Goal: Task Accomplishment & Management: Complete application form

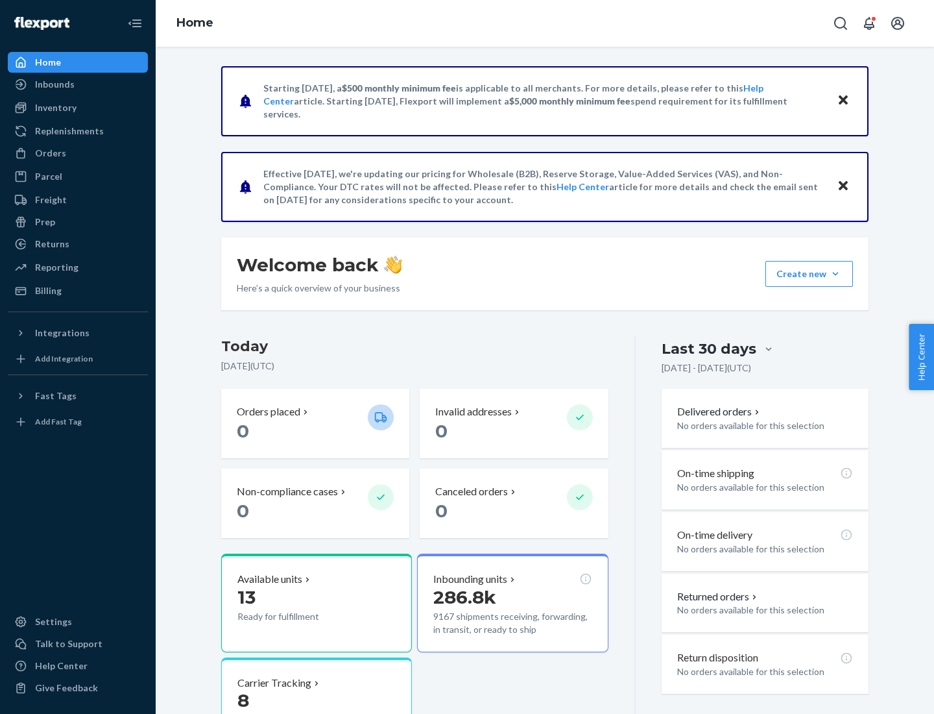
click at [836, 274] on button "Create new Create new inbound Create new order Create new product" at bounding box center [809, 274] width 88 height 26
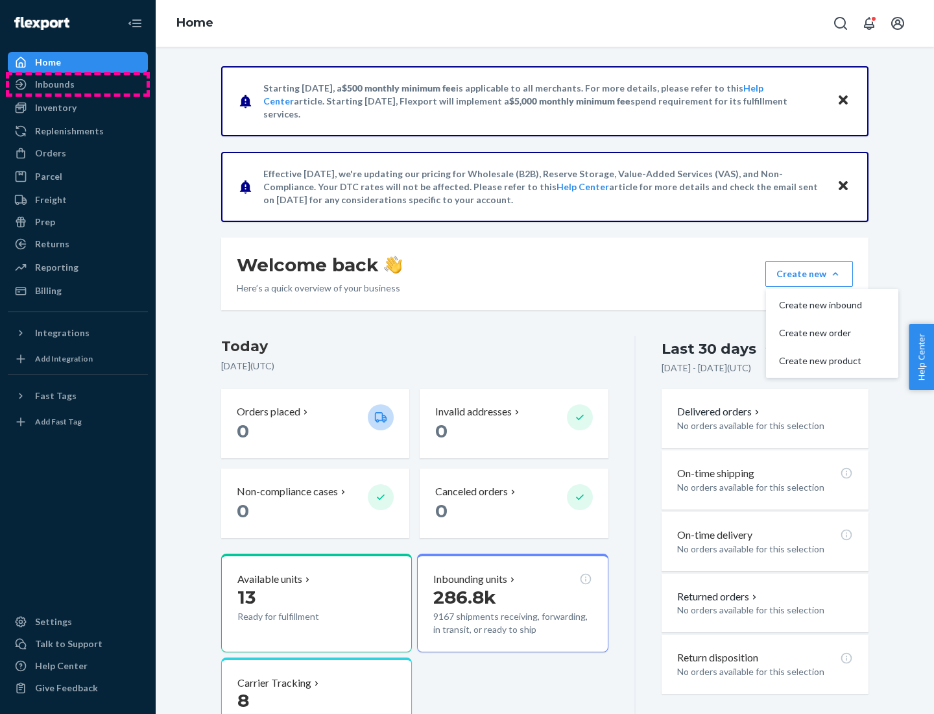
click at [78, 84] on div "Inbounds" at bounding box center [78, 84] width 138 height 18
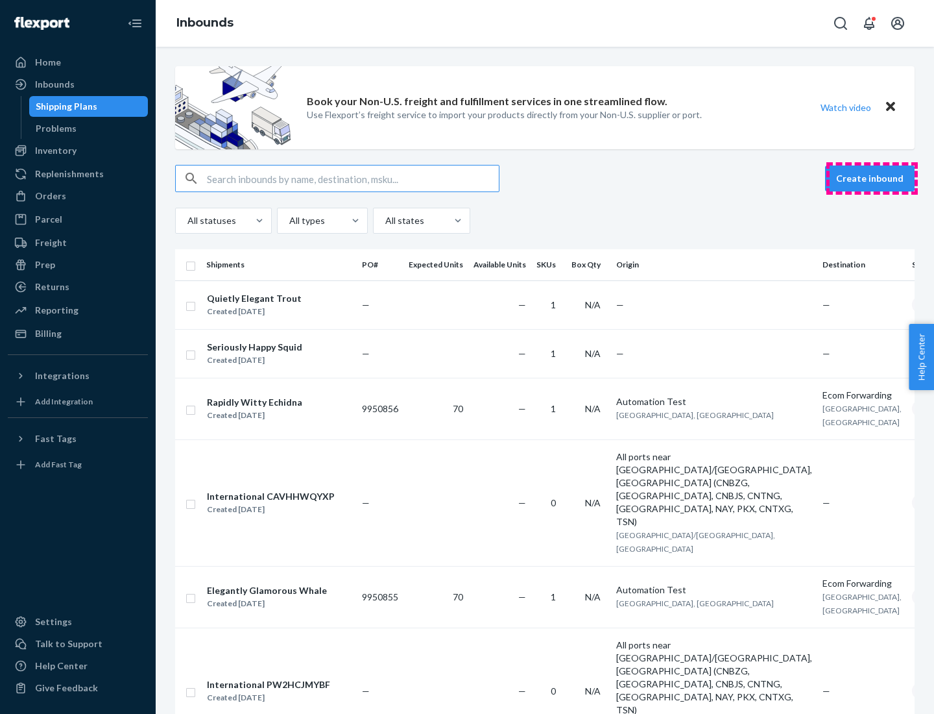
click at [872, 178] on button "Create inbound" at bounding box center [870, 178] width 90 height 26
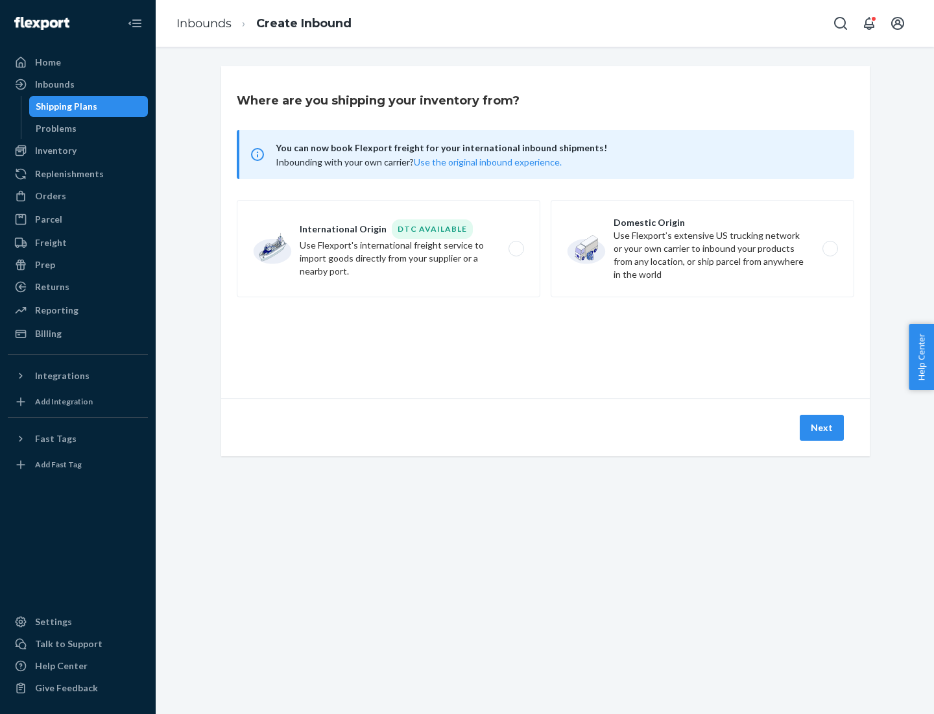
click at [703, 248] on label "Domestic Origin Use Flexport’s extensive US trucking network or your own carrie…" at bounding box center [703, 248] width 304 height 97
click at [830, 248] on input "Domestic Origin Use Flexport’s extensive US trucking network or your own carrie…" at bounding box center [834, 249] width 8 height 8
radio input "true"
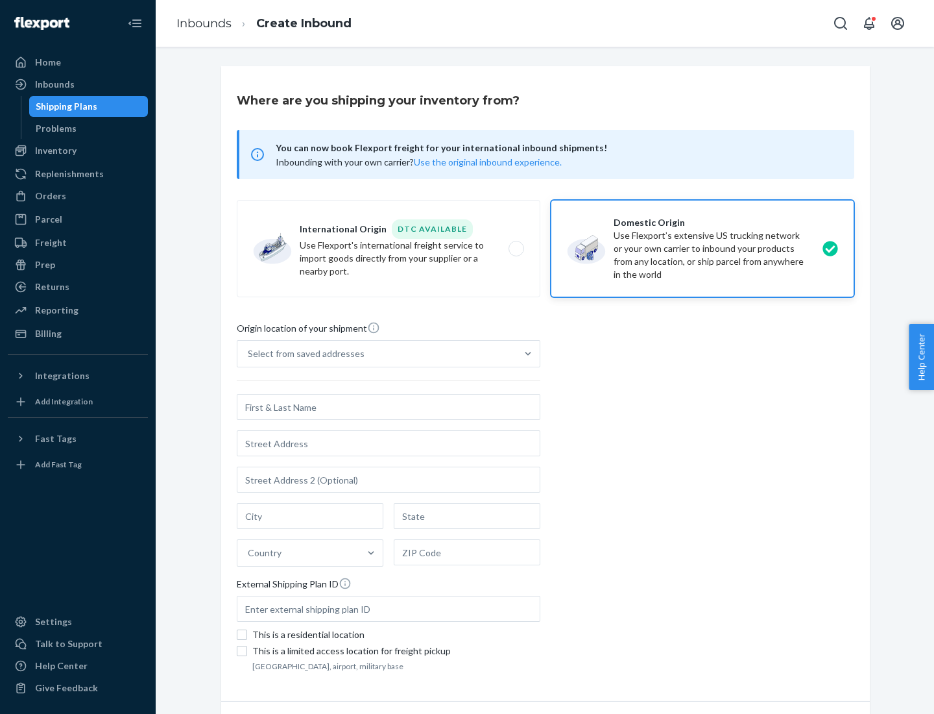
click at [303, 354] on div "Select from saved addresses" at bounding box center [306, 353] width 117 height 13
click at [249, 354] on input "Select from saved addresses" at bounding box center [248, 353] width 1 height 13
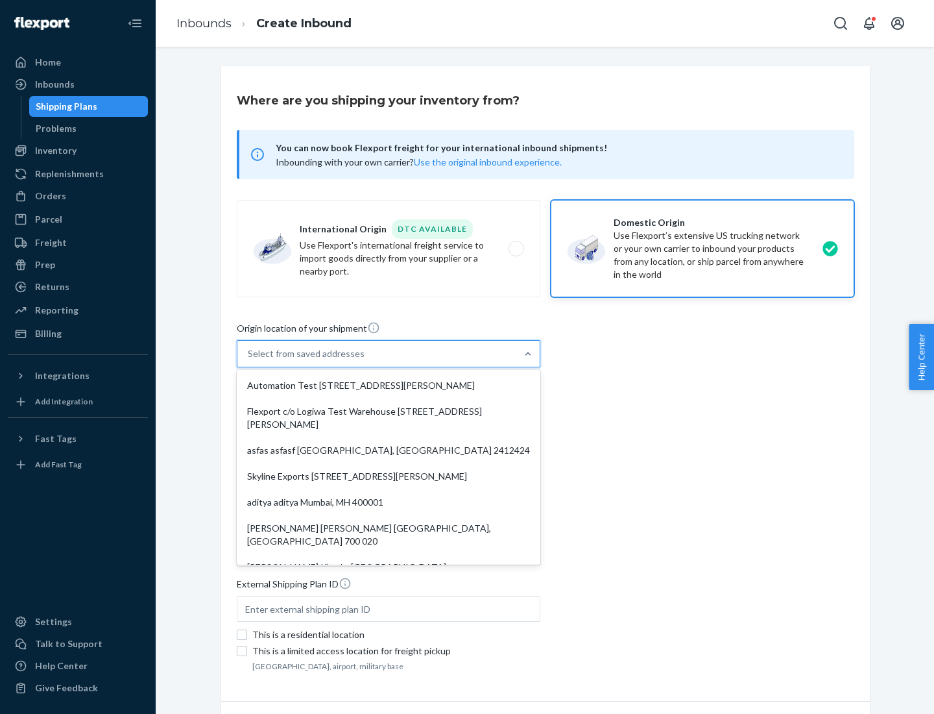
scroll to position [5, 0]
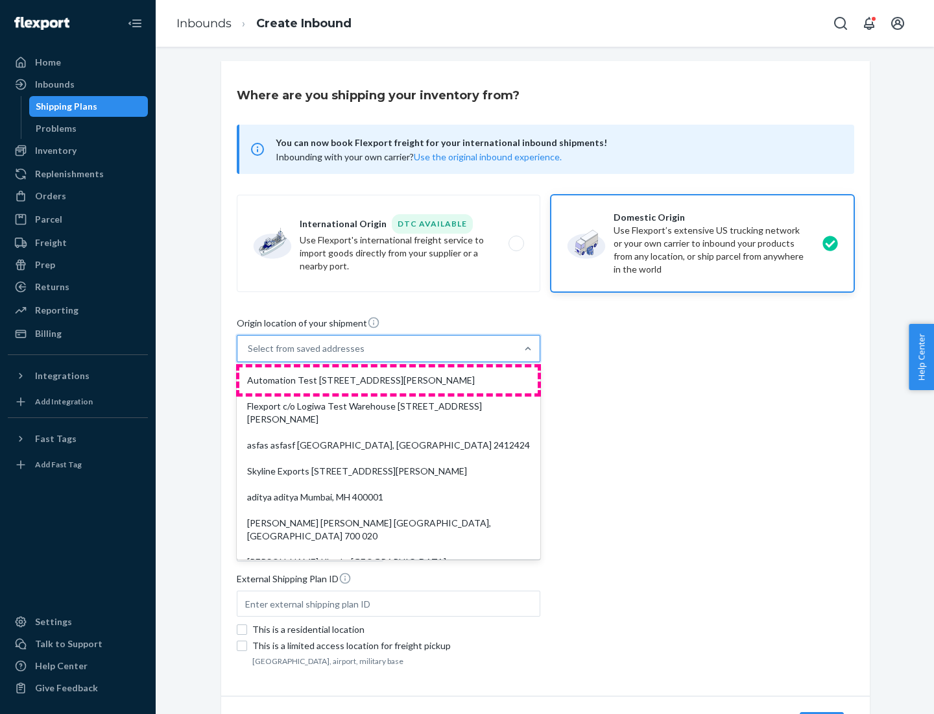
click at [389, 380] on div "Automation Test [STREET_ADDRESS][PERSON_NAME]" at bounding box center [388, 380] width 298 height 26
click at [249, 355] on input "option Automation Test [STREET_ADDRESS][PERSON_NAME]. 9 results available. Use …" at bounding box center [248, 348] width 1 height 13
type input "Automation Test"
type input "9th Floor"
type input "[GEOGRAPHIC_DATA]"
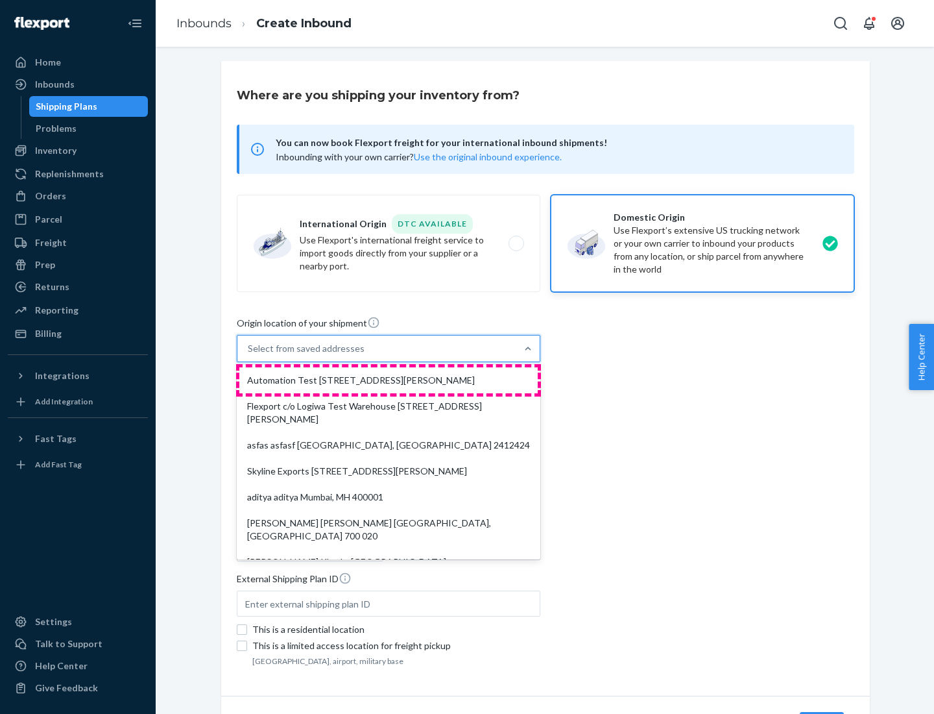
type input "CA"
type input "94104"
type input "[STREET_ADDRESS][PERSON_NAME]"
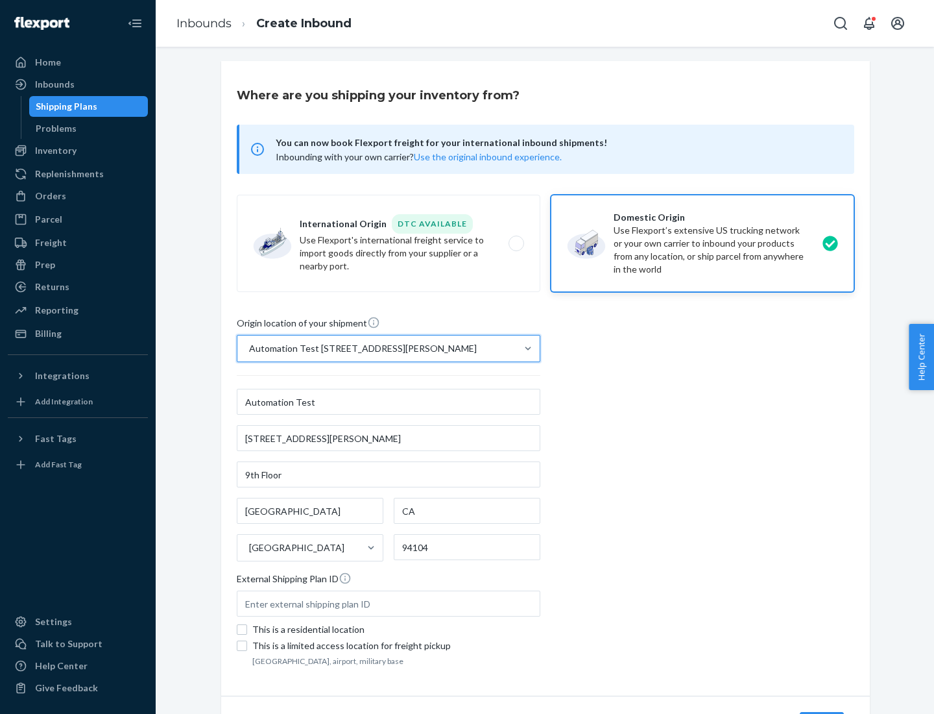
scroll to position [76, 0]
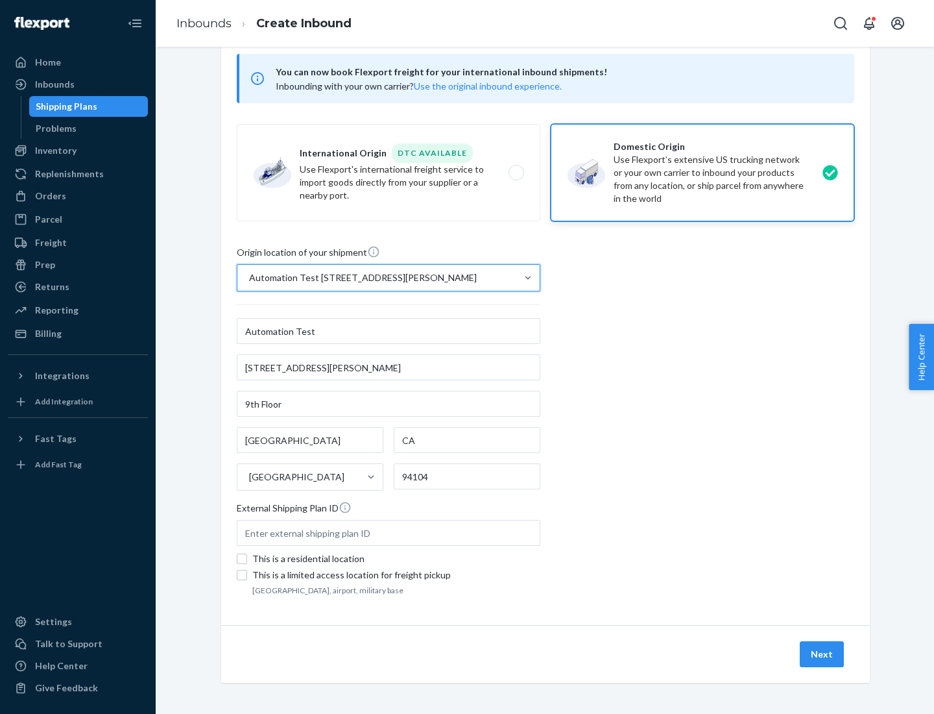
click at [823, 654] on button "Next" at bounding box center [822, 654] width 44 height 26
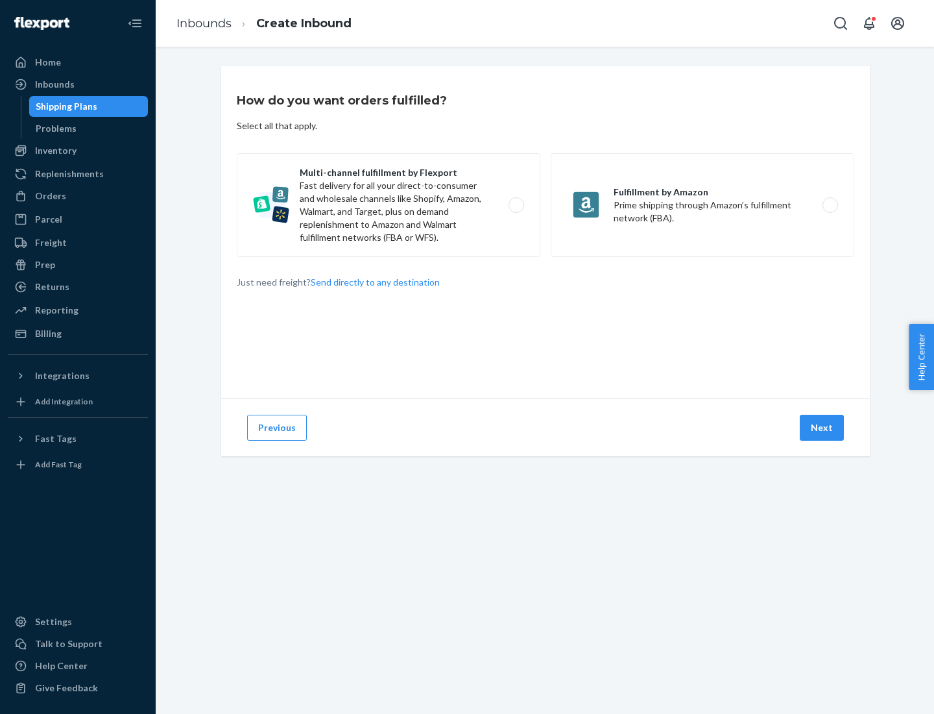
click at [389, 205] on label "Multi-channel fulfillment by Flexport Fast delivery for all your direct-to-cons…" at bounding box center [389, 205] width 304 height 104
click at [516, 205] on input "Multi-channel fulfillment by Flexport Fast delivery for all your direct-to-cons…" at bounding box center [520, 205] width 8 height 8
radio input "true"
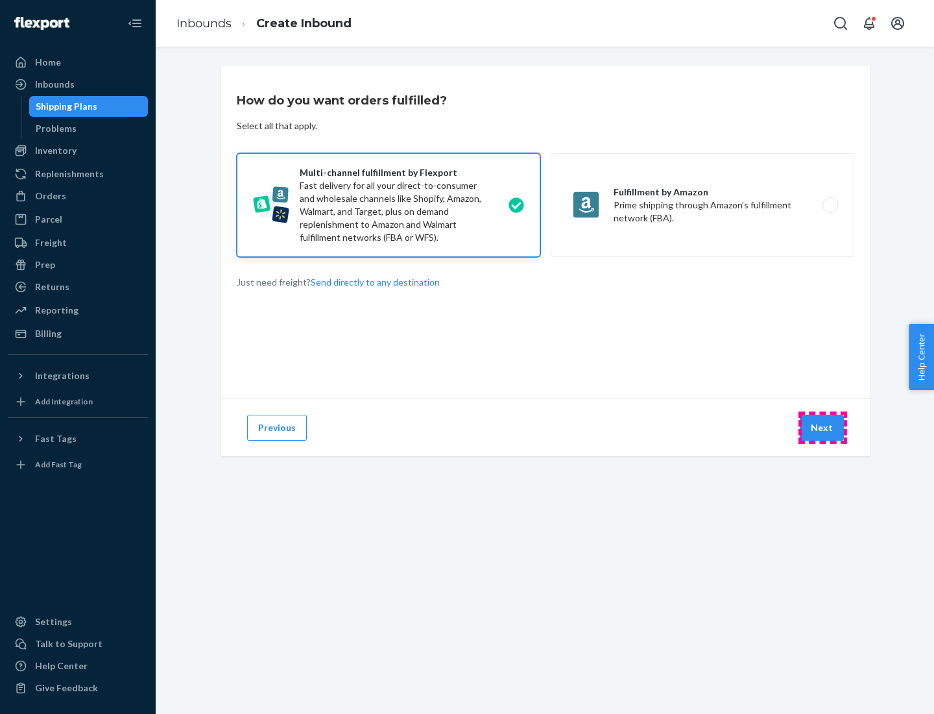
click at [823, 427] on button "Next" at bounding box center [822, 428] width 44 height 26
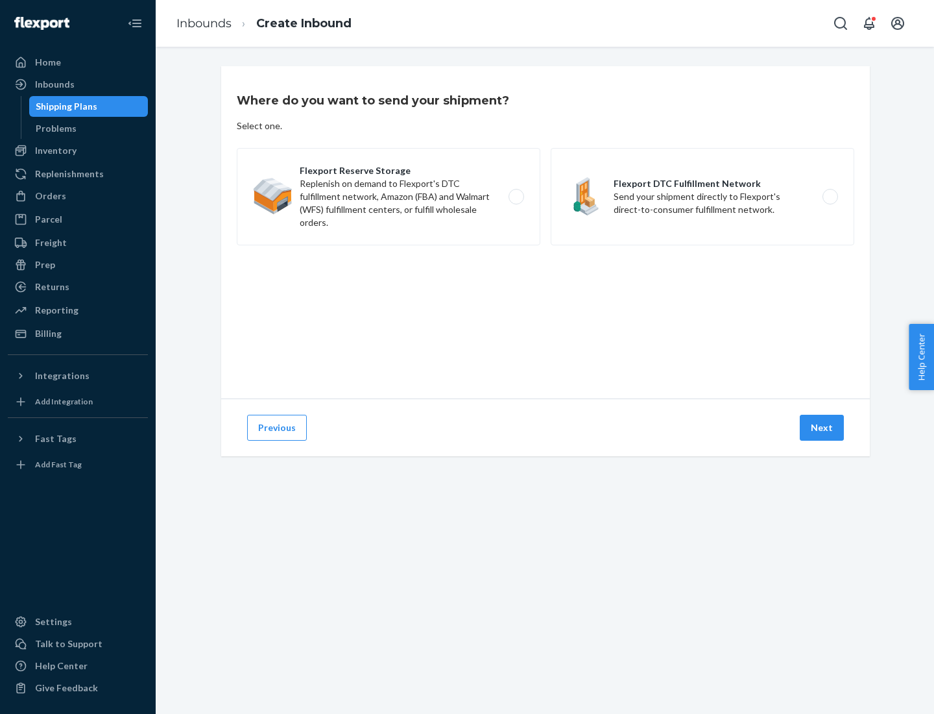
click at [703, 197] on label "Flexport DTC Fulfillment Network Send your shipment directly to Flexport's dire…" at bounding box center [703, 196] width 304 height 97
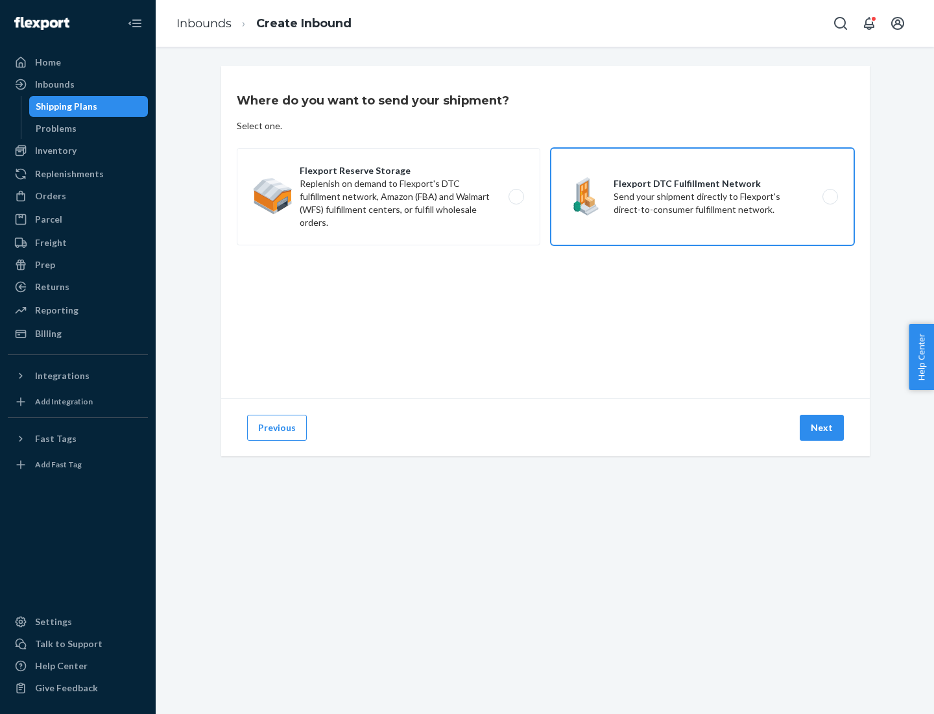
click at [830, 197] on input "Flexport DTC Fulfillment Network Send your shipment directly to Flexport's dire…" at bounding box center [834, 197] width 8 height 8
radio input "true"
click at [823, 427] on button "Next" at bounding box center [822, 428] width 44 height 26
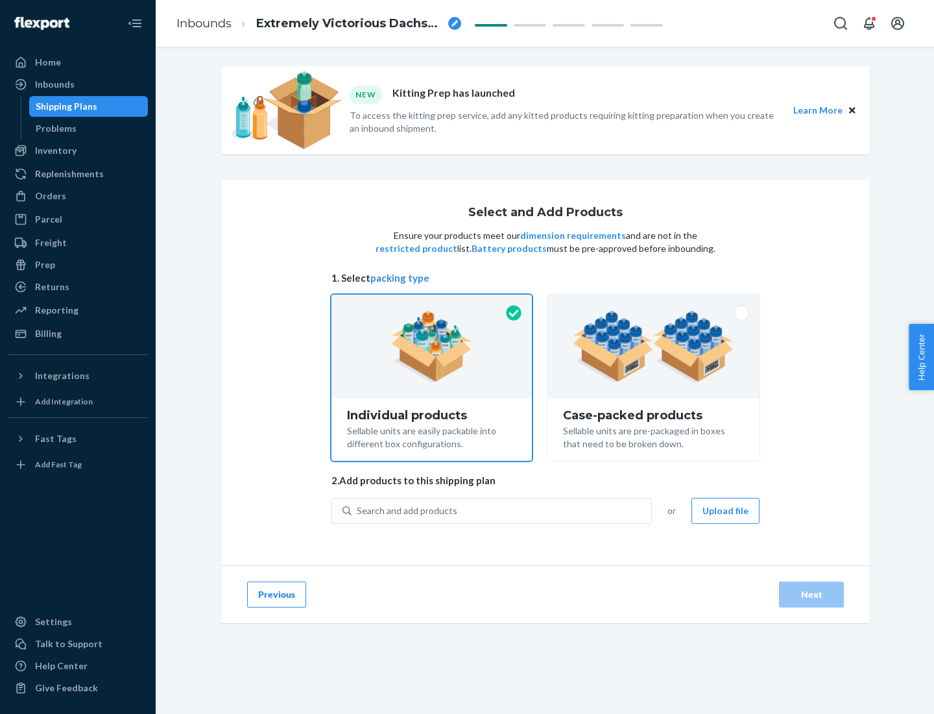
click at [654, 346] on img at bounding box center [654, 346] width 162 height 71
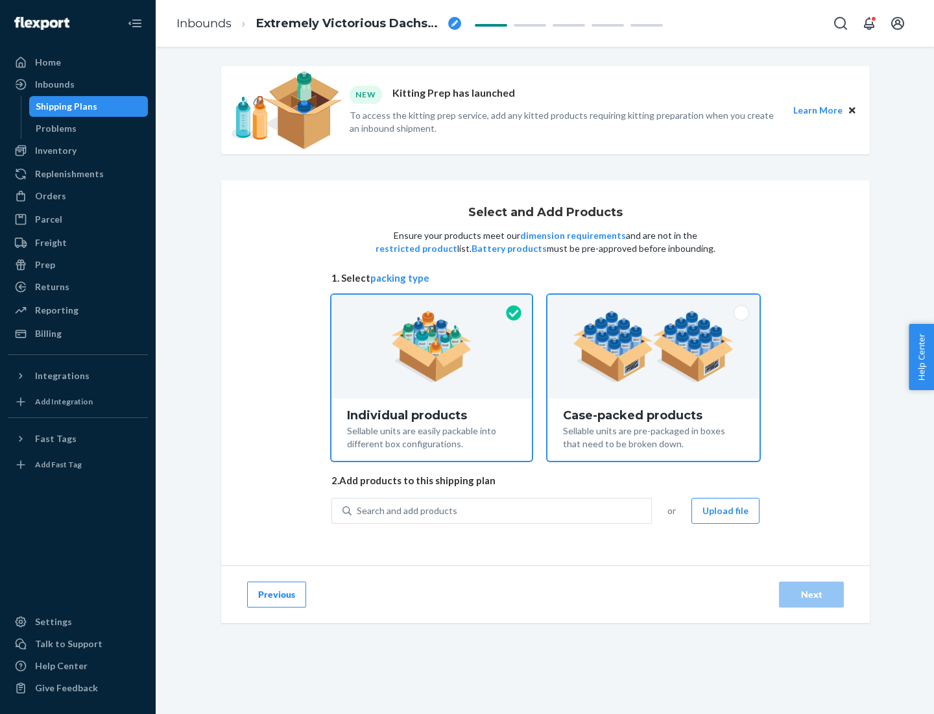
click at [654, 303] on input "Case-packed products Sellable units are pre-packaged in boxes that need to be b…" at bounding box center [653, 299] width 8 height 8
radio input "true"
radio input "false"
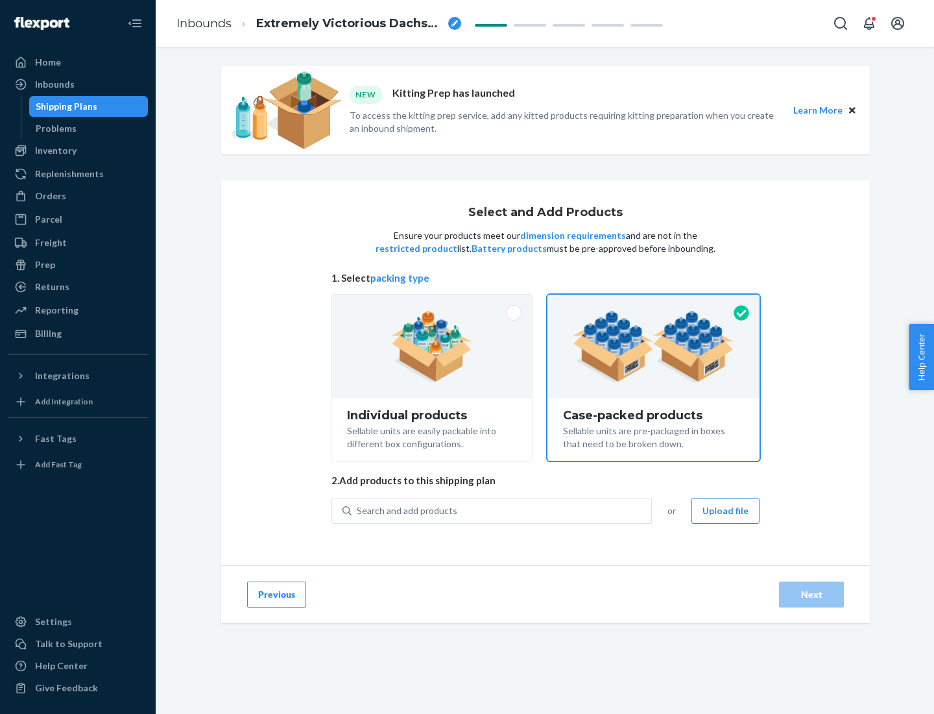
click at [502, 510] on div "Search and add products" at bounding box center [502, 510] width 300 height 23
click at [358, 510] on input "Search and add products" at bounding box center [357, 510] width 1 height 13
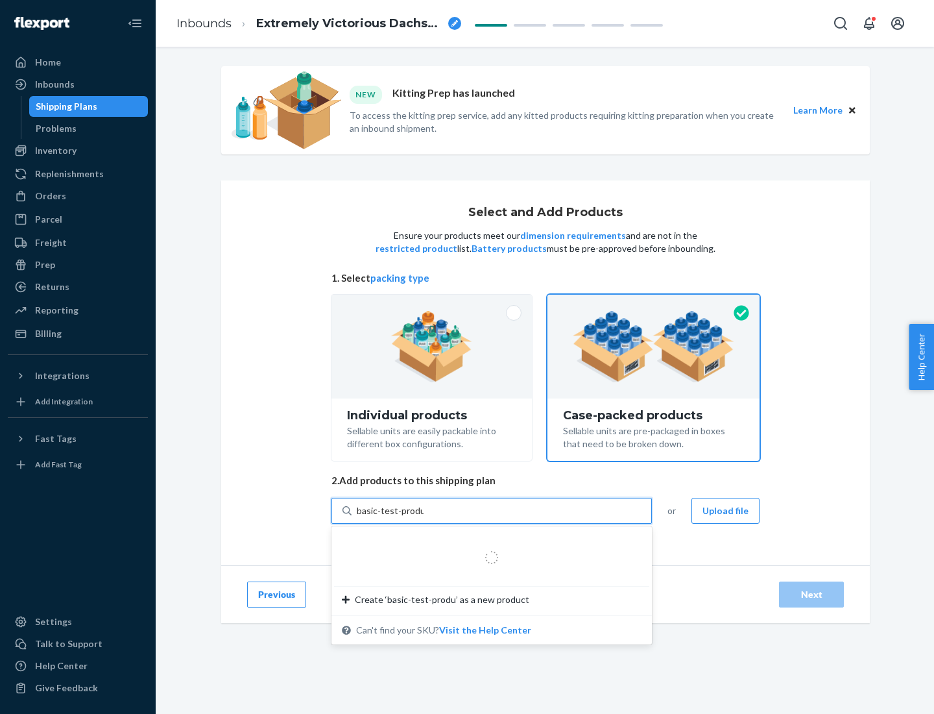
type input "basic-test-product-1"
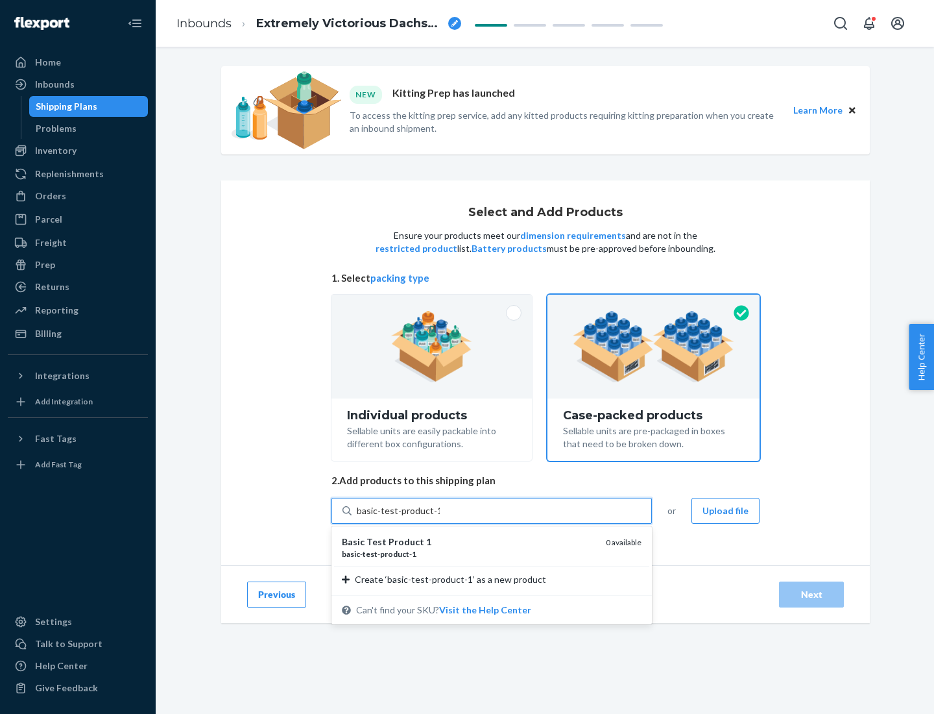
click at [469, 553] on div "basic - test - product - 1" at bounding box center [469, 553] width 254 height 11
click at [440, 517] on input "basic-test-product-1" at bounding box center [398, 510] width 83 height 13
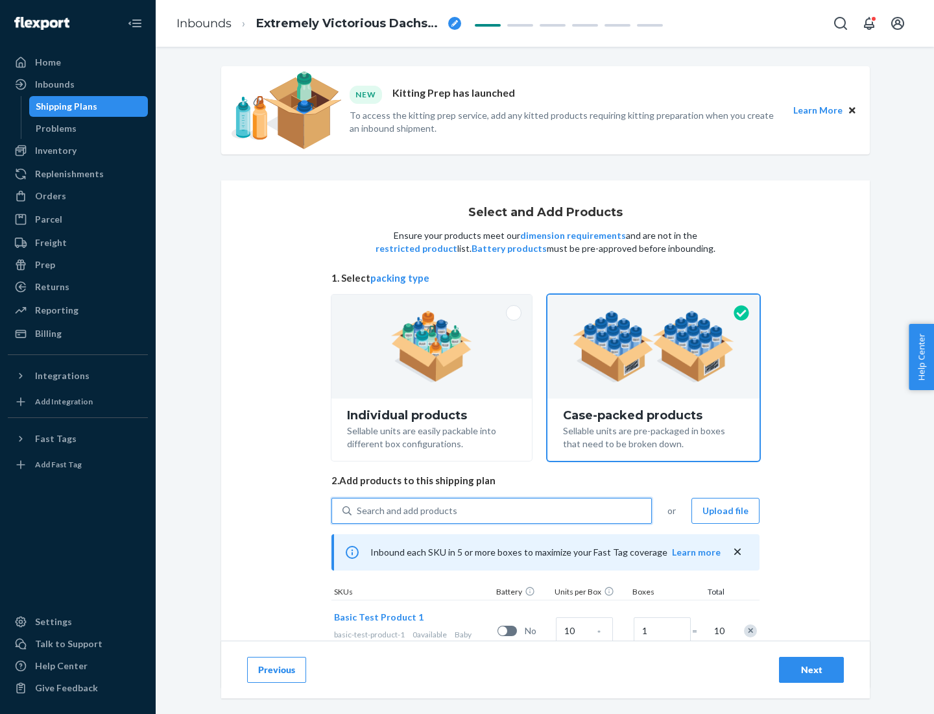
scroll to position [47, 0]
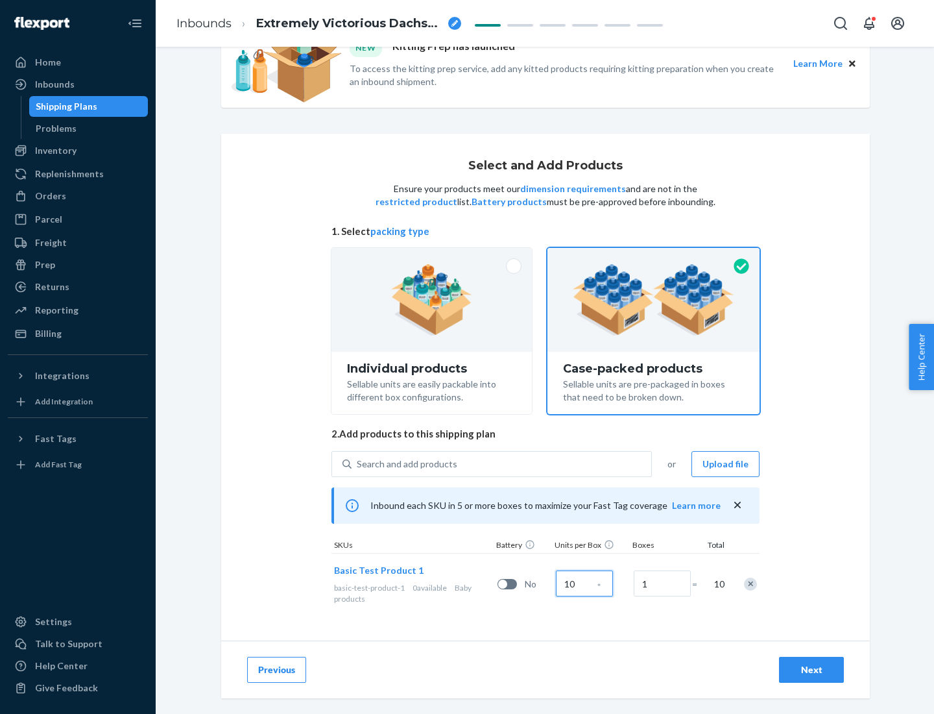
type input "10"
type input "7"
click at [812, 669] on div "Next" at bounding box center [811, 669] width 43 height 13
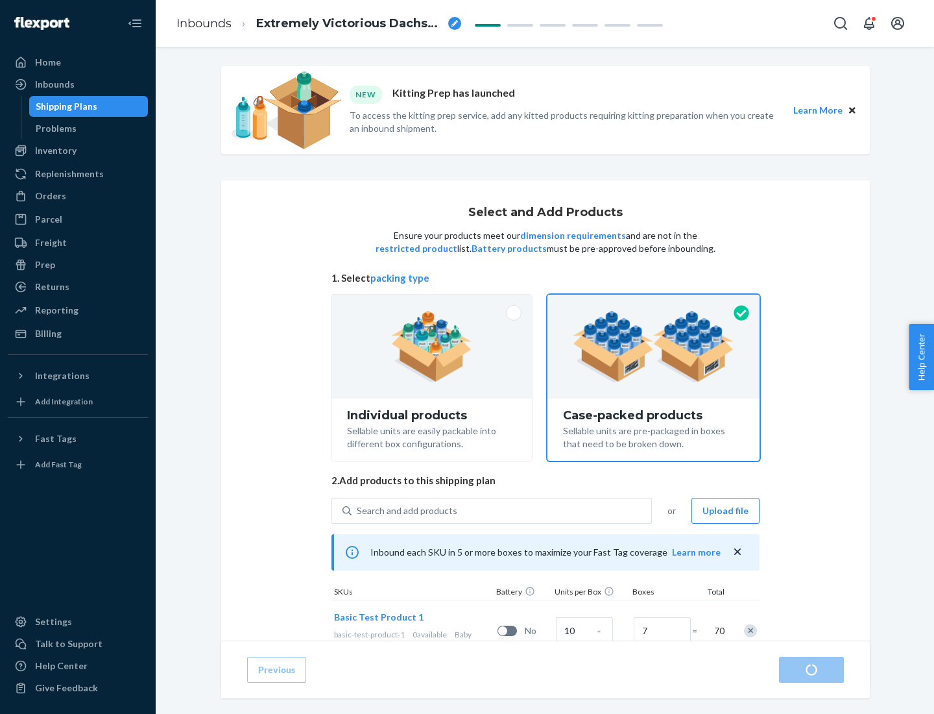
radio input "true"
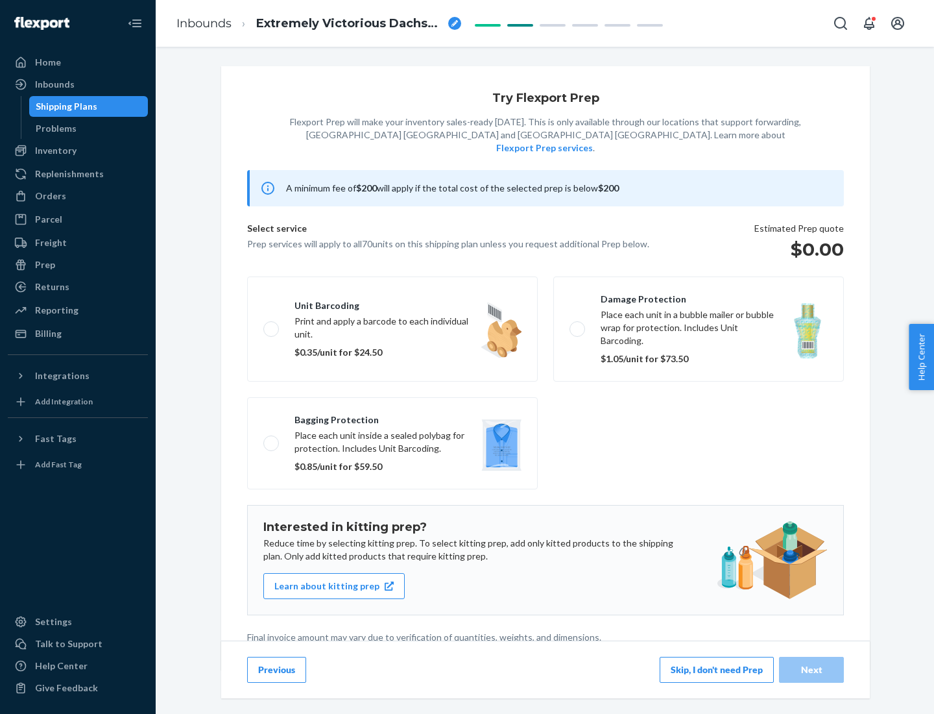
scroll to position [3, 0]
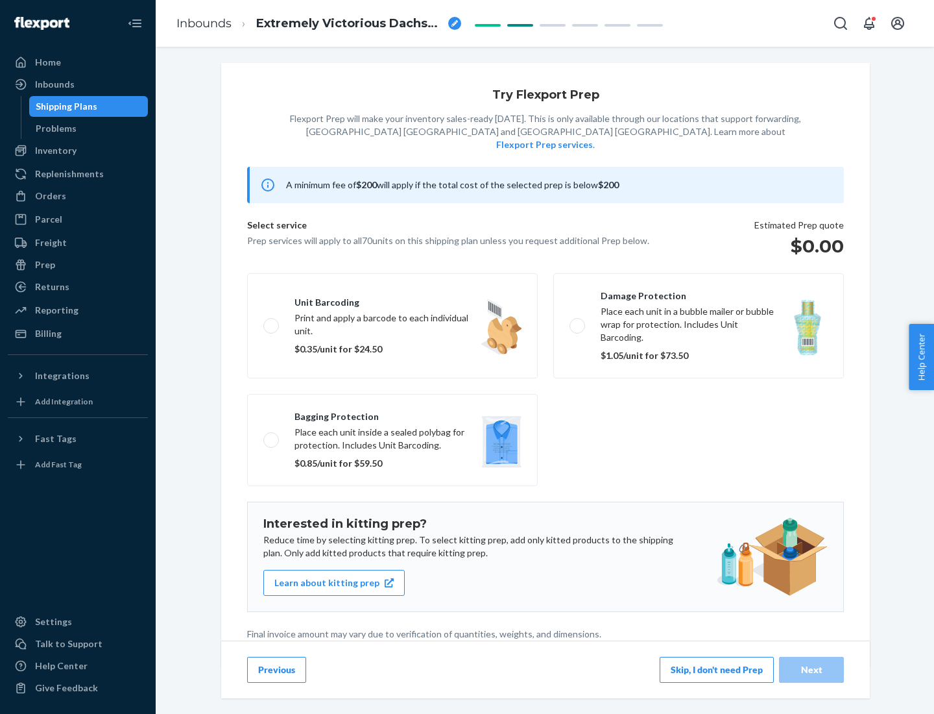
click at [392, 413] on label "Bagging protection Place each unit inside a sealed polybag for protection. Incl…" at bounding box center [392, 440] width 291 height 92
click at [272, 435] on input "Bagging protection Place each unit inside a sealed polybag for protection. Incl…" at bounding box center [267, 439] width 8 height 8
checkbox input "true"
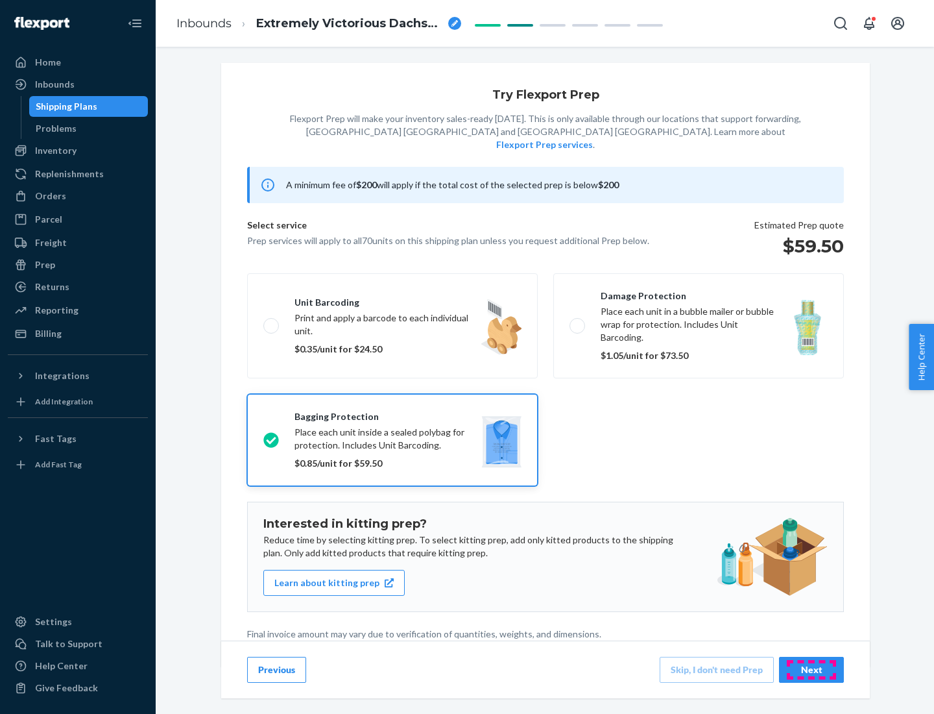
click at [812, 669] on div "Next" at bounding box center [811, 669] width 43 height 13
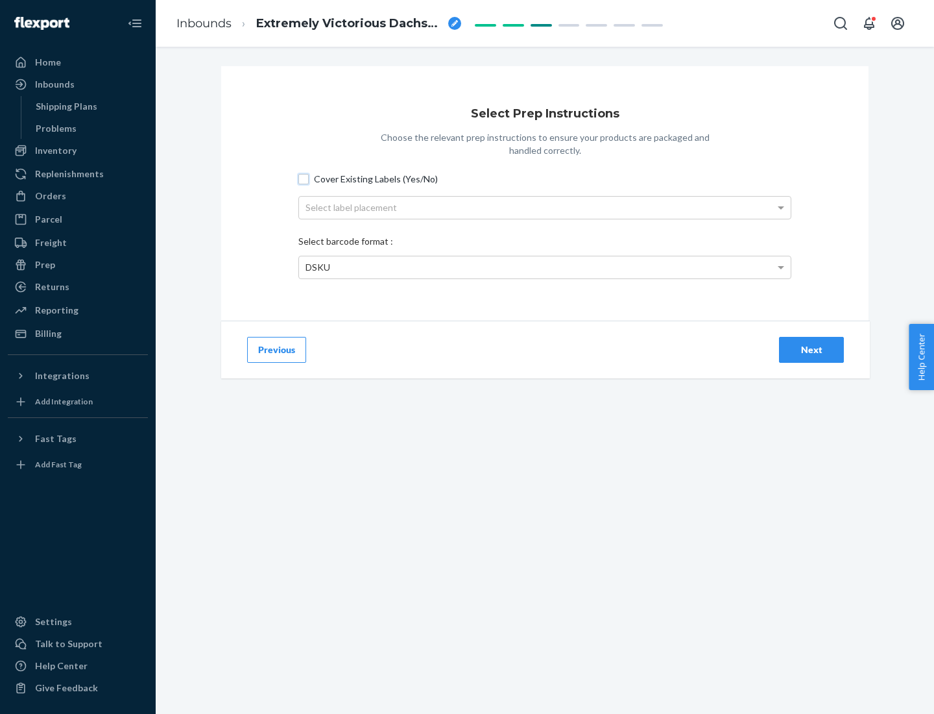
click at [304, 178] on input "Cover Existing Labels (Yes/No)" at bounding box center [303, 179] width 10 height 10
checkbox input "true"
click at [545, 207] on div "Select label placement" at bounding box center [545, 208] width 492 height 22
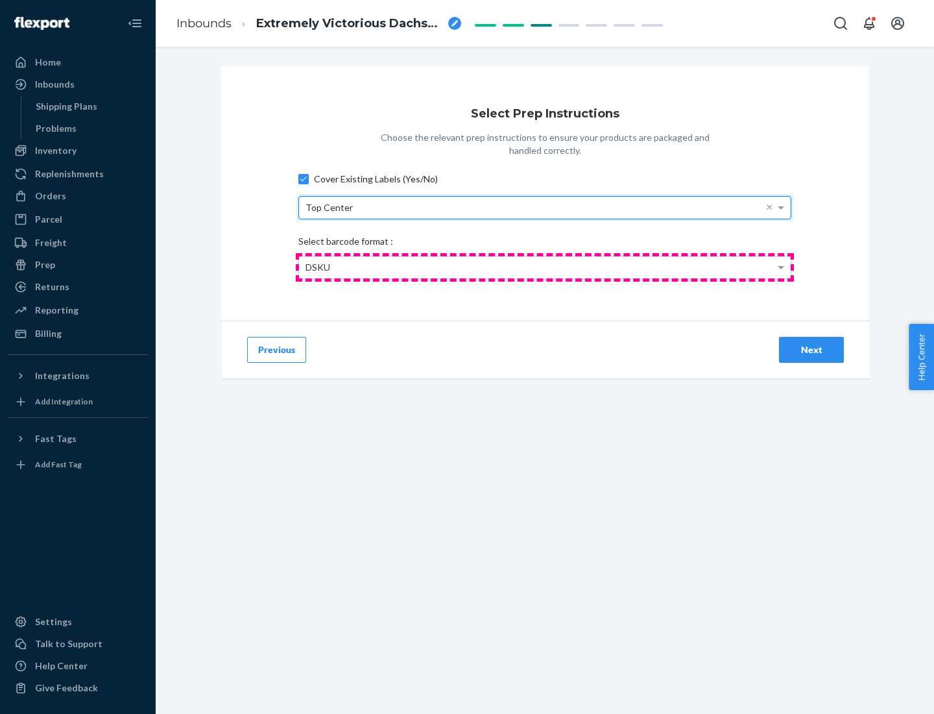
click at [545, 267] on div "DSKU" at bounding box center [545, 267] width 492 height 22
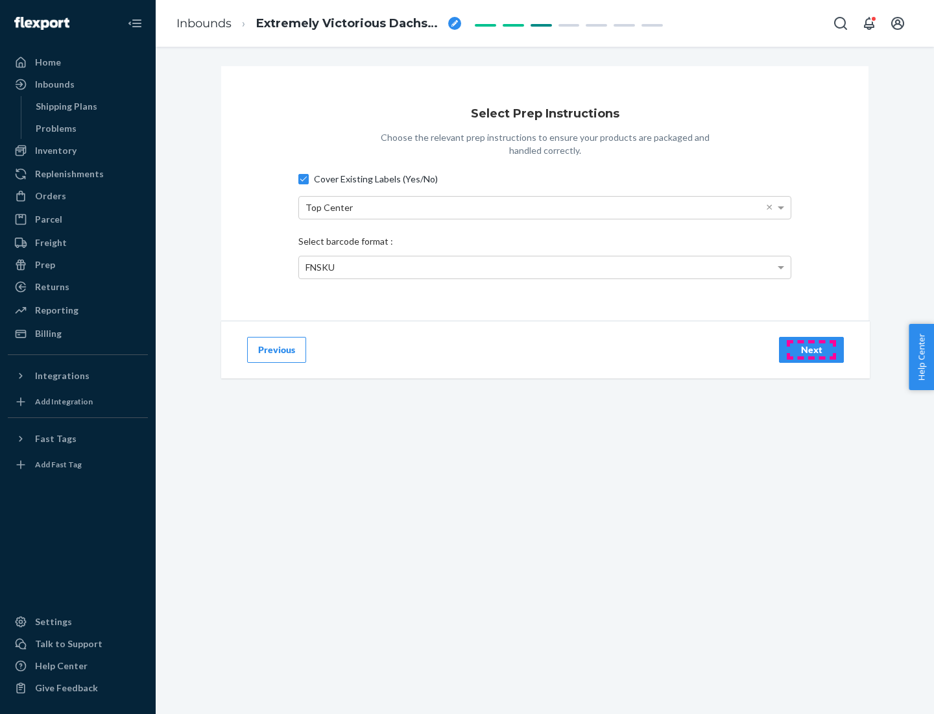
click at [812, 349] on div "Next" at bounding box center [811, 349] width 43 height 13
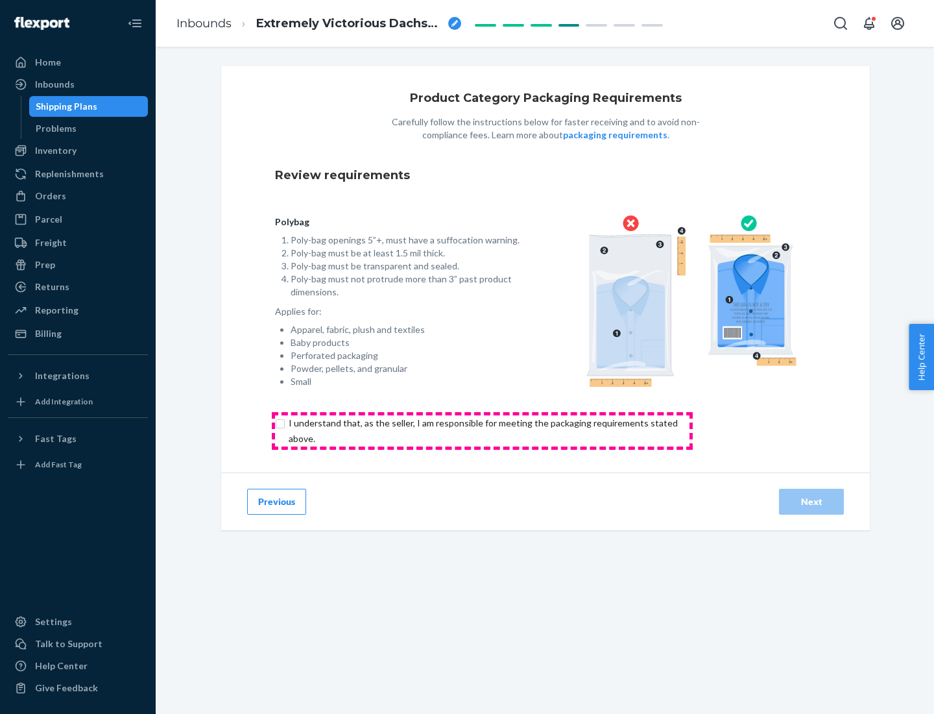
click at [482, 430] on input "checkbox" at bounding box center [490, 430] width 431 height 31
checkbox input "true"
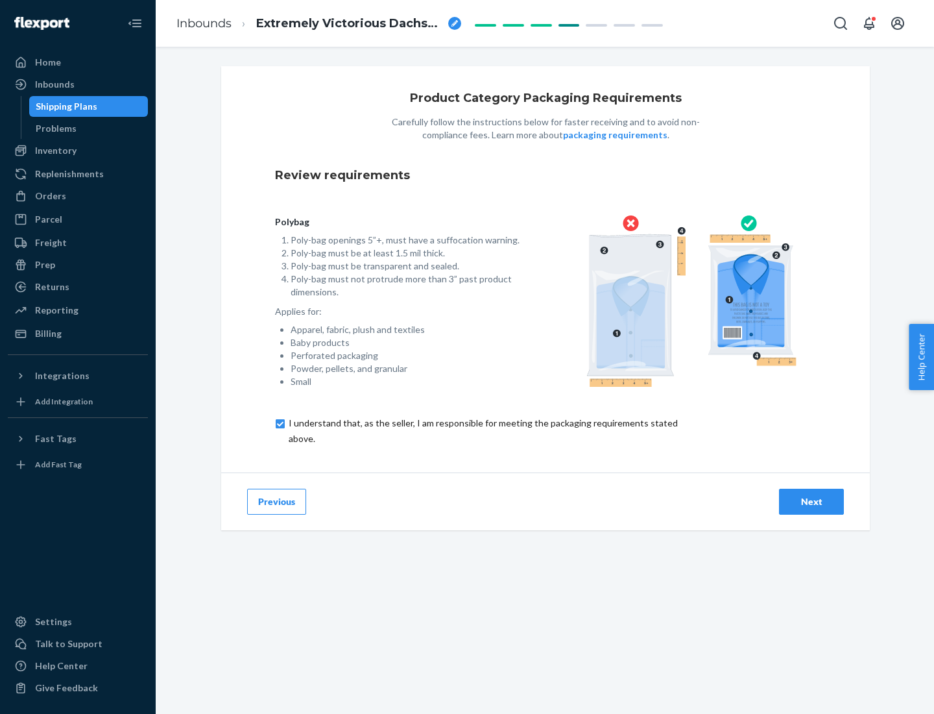
click at [812, 501] on div "Next" at bounding box center [811, 501] width 43 height 13
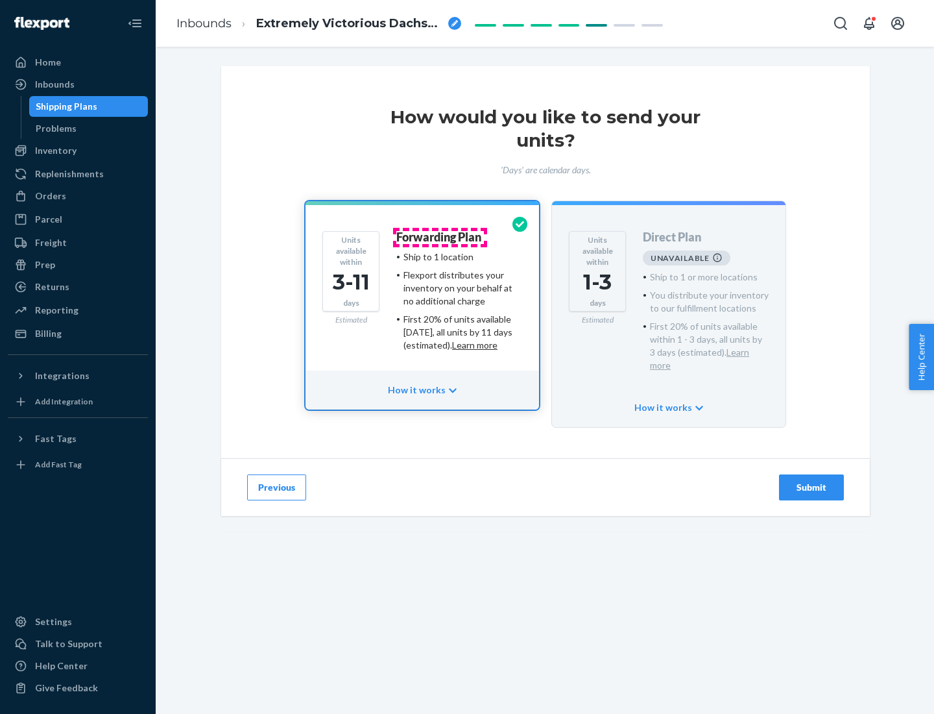
click at [440, 237] on h4 "Forwarding Plan" at bounding box center [438, 237] width 85 height 13
click at [812, 481] on div "Submit" at bounding box center [811, 487] width 43 height 13
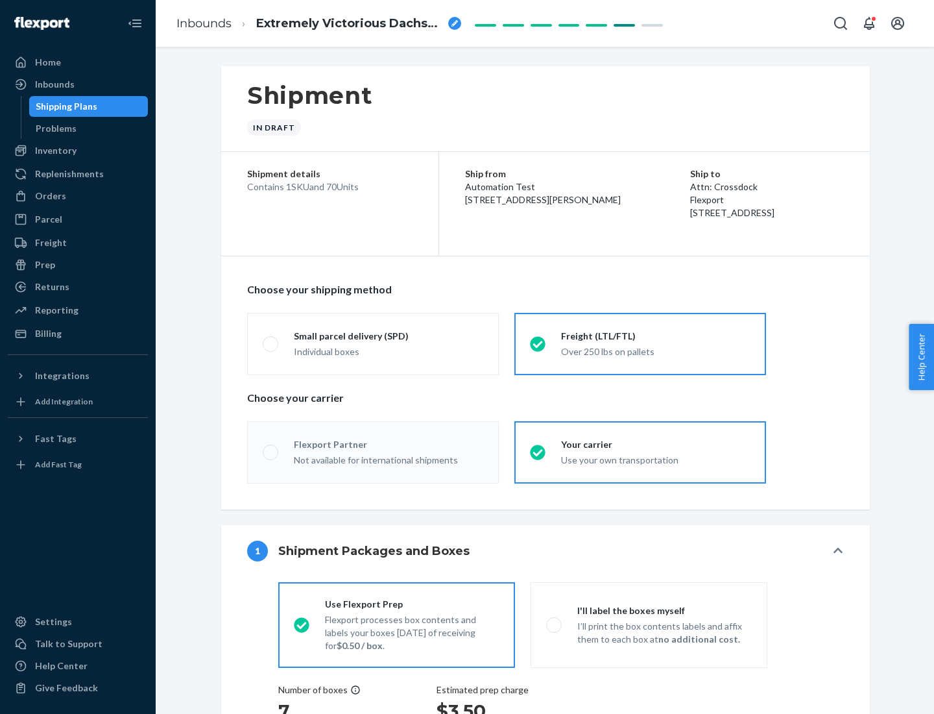
radio input "true"
radio input "false"
radio input "true"
radio input "false"
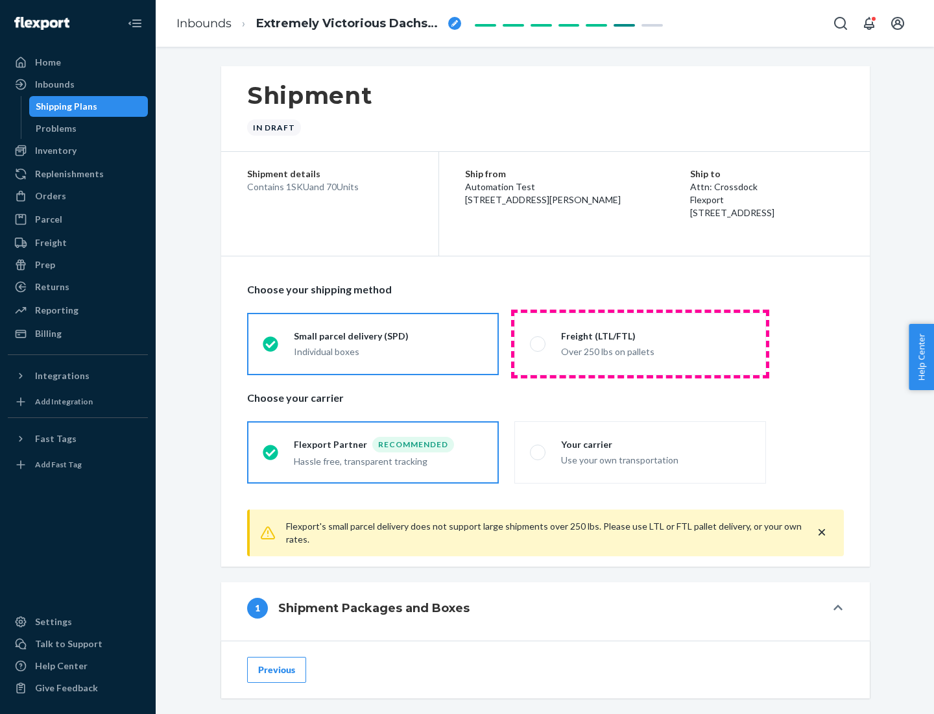
click at [640, 343] on div "Over 250 lbs on pallets" at bounding box center [655, 351] width 189 height 16
click at [538, 343] on input "Freight (LTL/FTL) Over 250 lbs on pallets" at bounding box center [534, 343] width 8 height 8
radio input "true"
radio input "false"
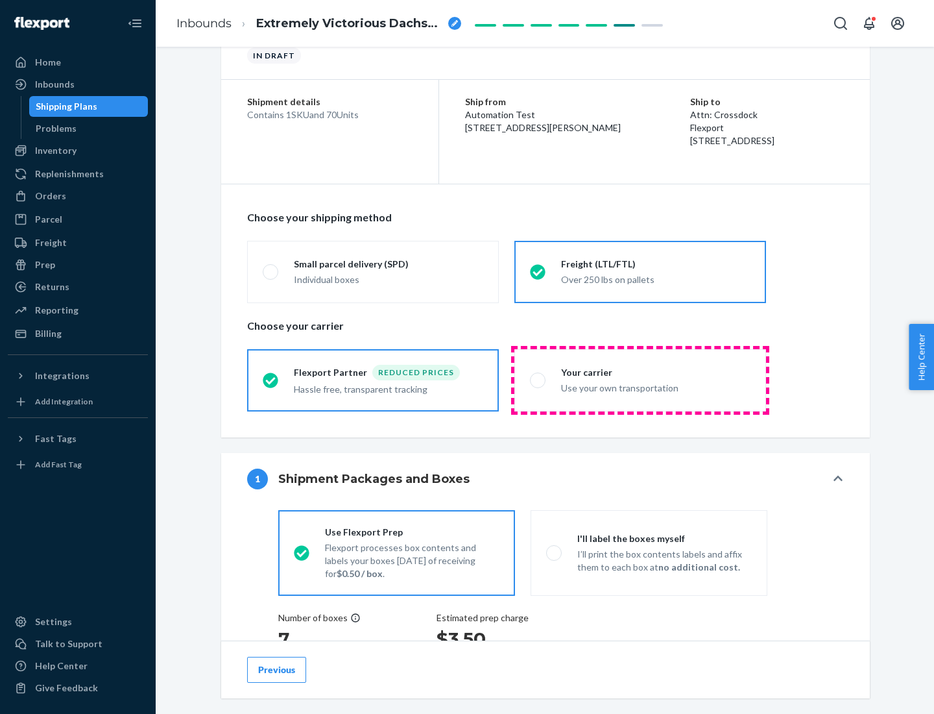
click at [640, 379] on div "Use your own transportation" at bounding box center [655, 387] width 189 height 16
click at [538, 379] on input "Your carrier Use your own transportation" at bounding box center [534, 380] width 8 height 8
radio input "true"
radio input "false"
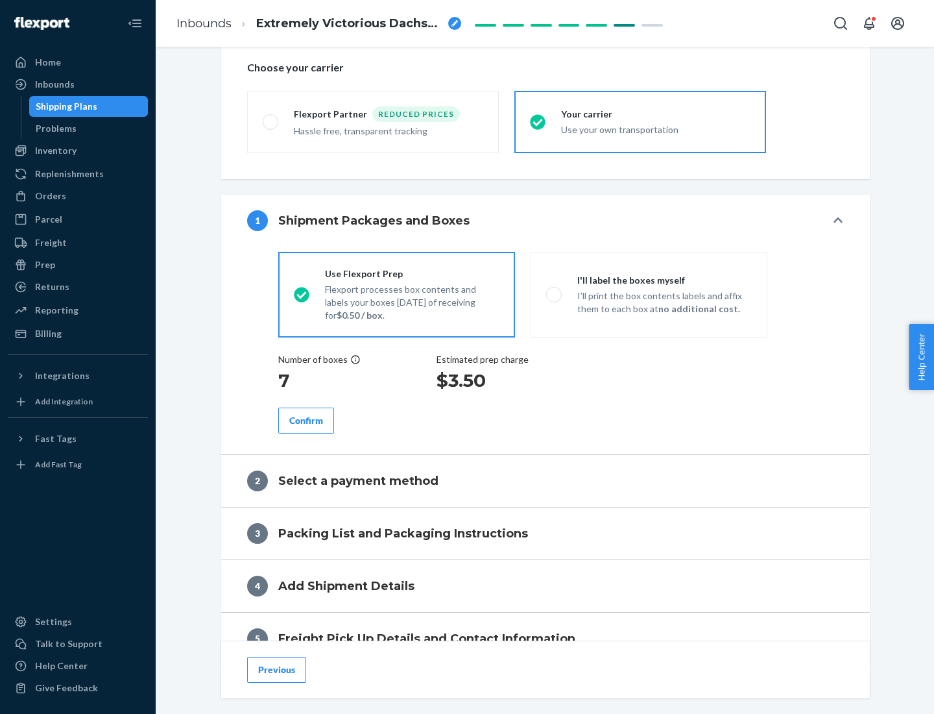
scroll to position [245, 0]
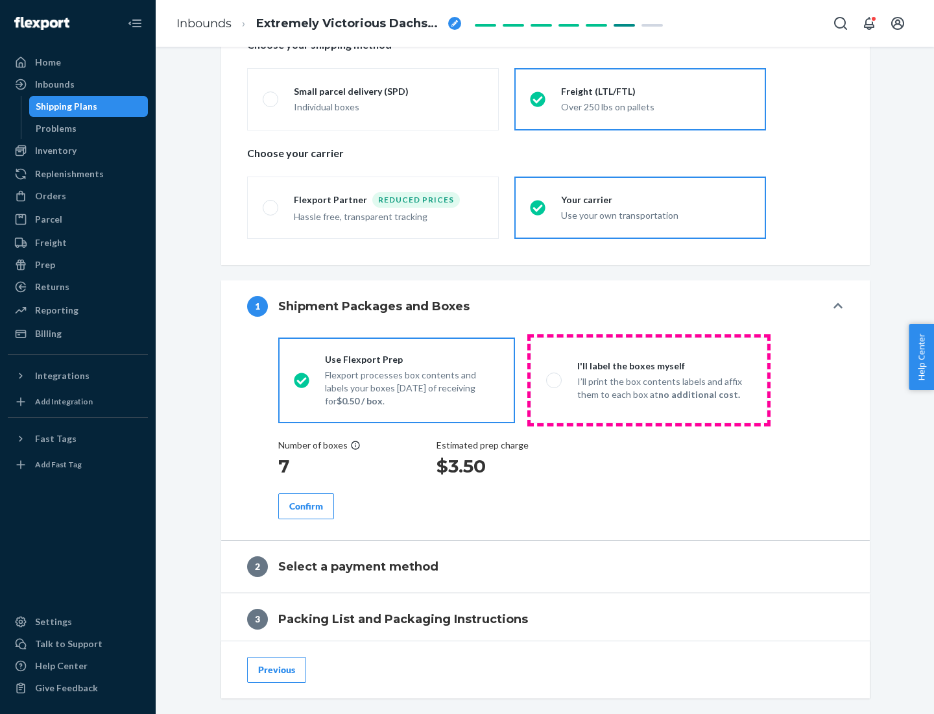
click at [649, 379] on p "I’ll print the box contents labels and affix them to each box at no additional …" at bounding box center [664, 388] width 174 height 26
click at [555, 379] on input "I'll label the boxes myself I’ll print the box contents labels and affix them t…" at bounding box center [550, 380] width 8 height 8
radio input "true"
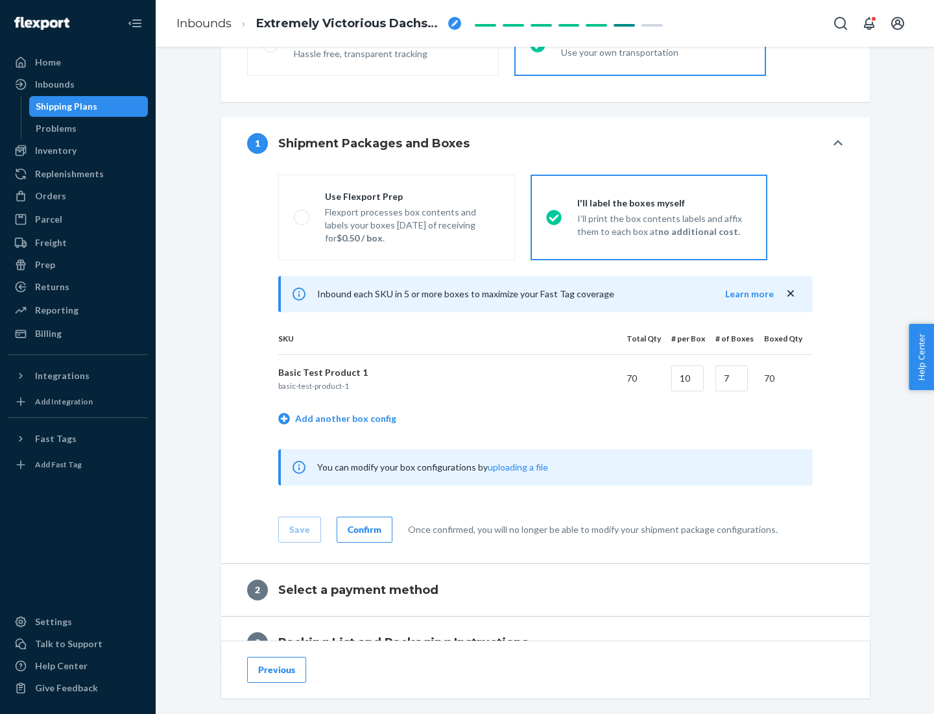
scroll to position [224, 0]
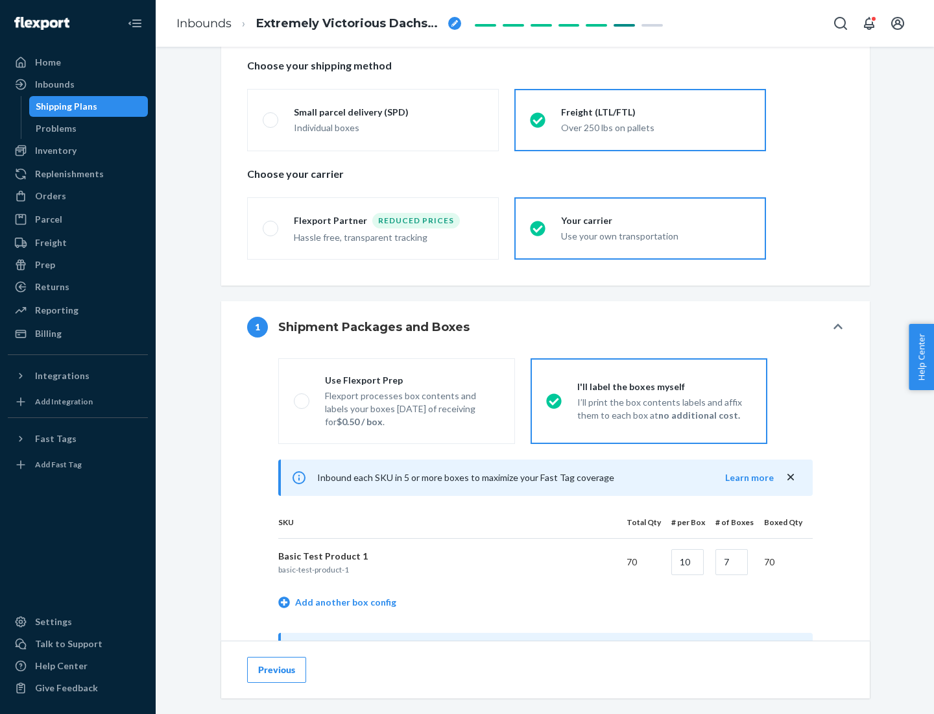
click at [412, 379] on div "Use Flexport Prep" at bounding box center [412, 380] width 174 height 13
click at [302, 396] on input "Use Flexport Prep Flexport processes box contents and labels your boxes [DATE] …" at bounding box center [298, 400] width 8 height 8
radio input "true"
radio input "false"
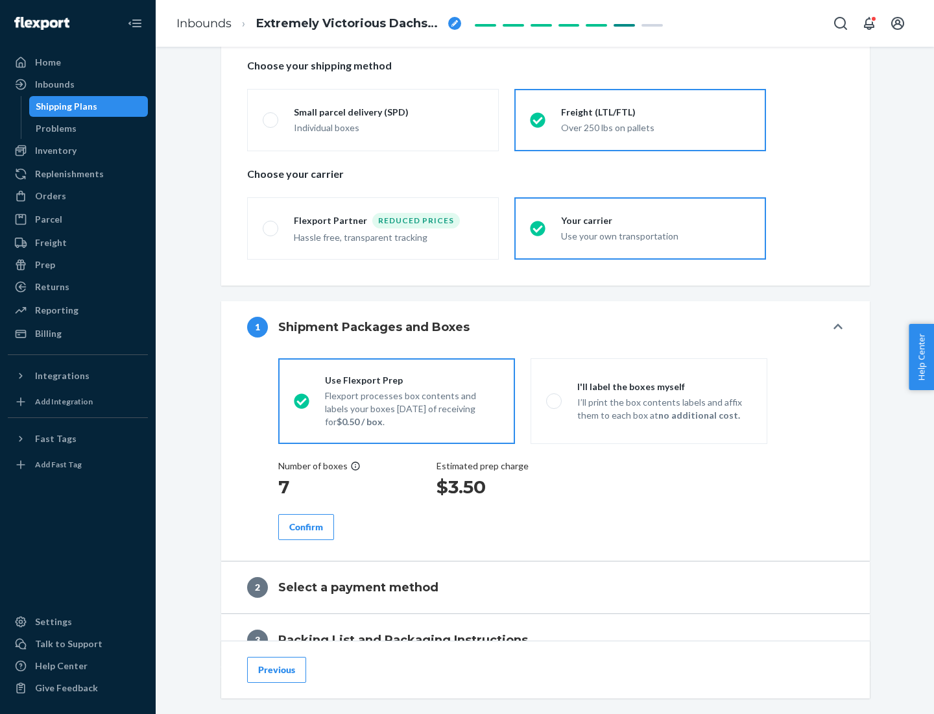
scroll to position [370, 0]
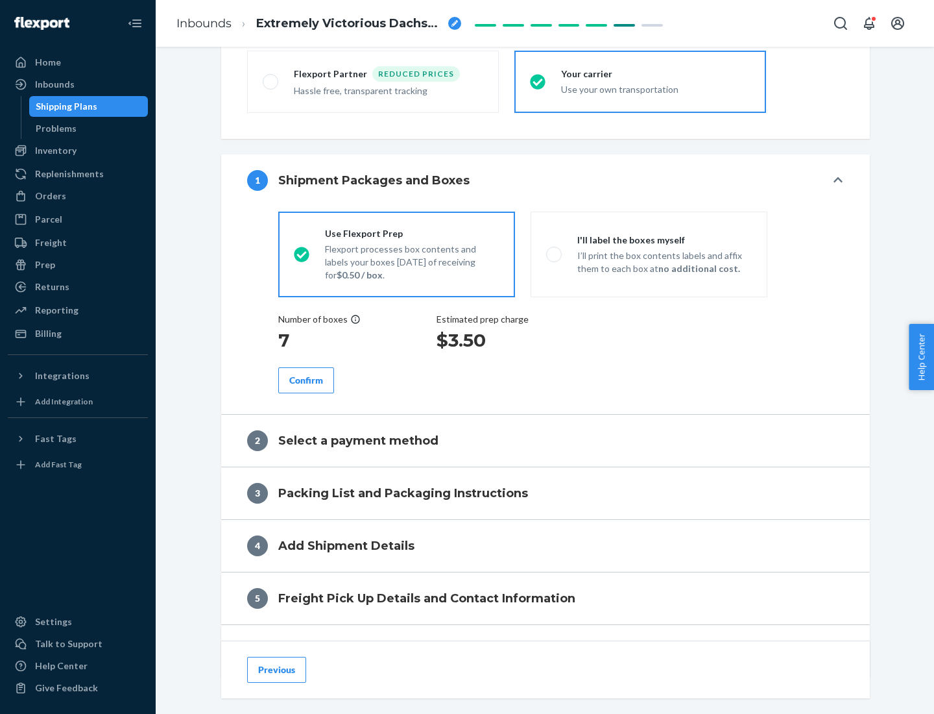
click at [306, 379] on div "Confirm" at bounding box center [306, 380] width 34 height 13
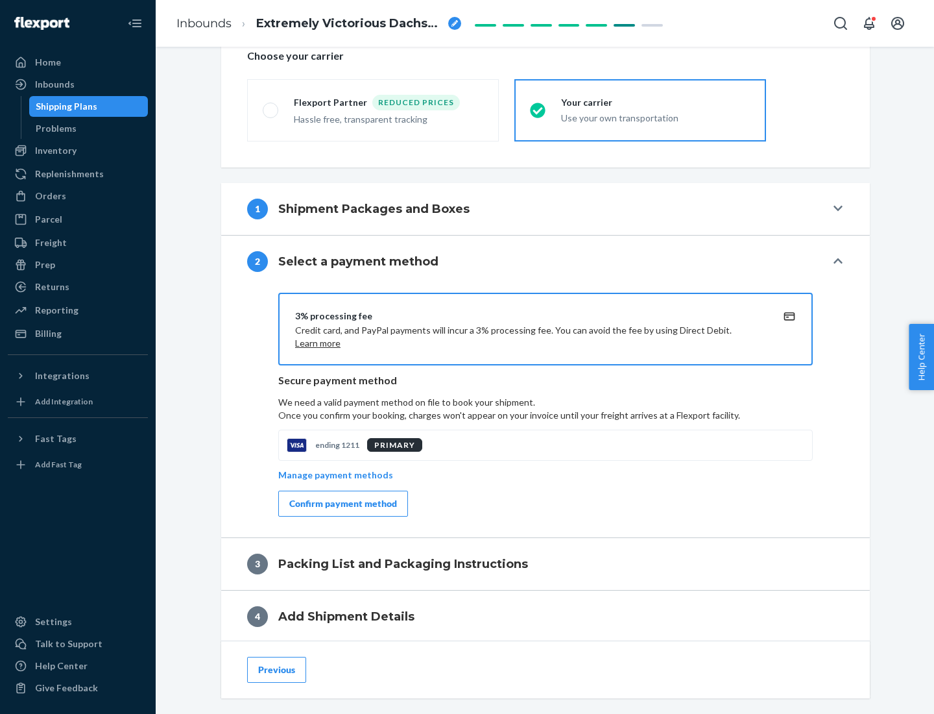
scroll to position [465, 0]
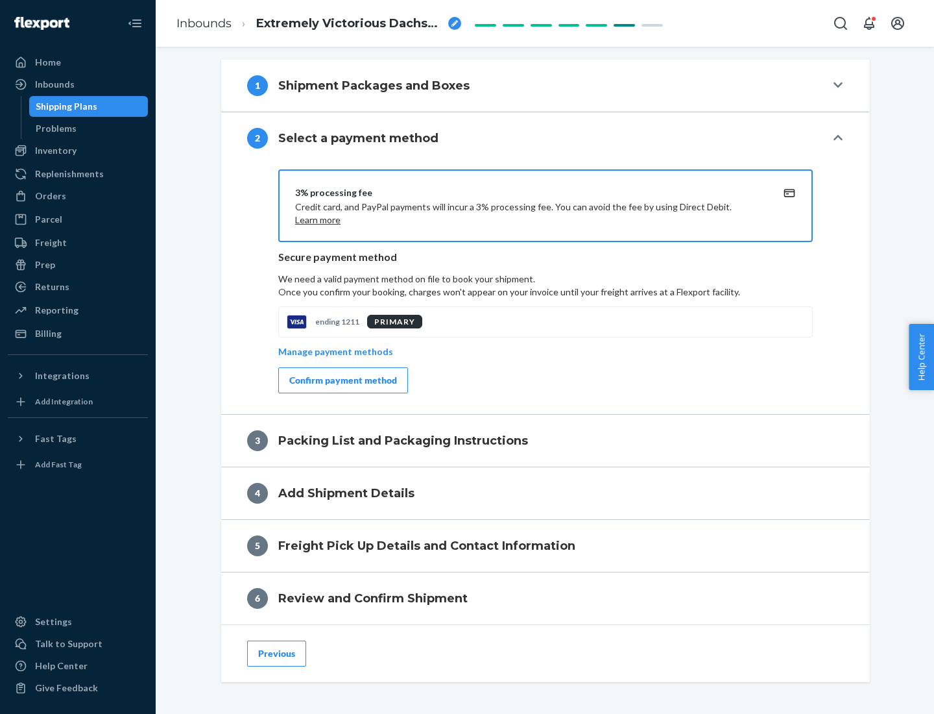
click at [342, 380] on div "Confirm payment method" at bounding box center [343, 380] width 108 height 13
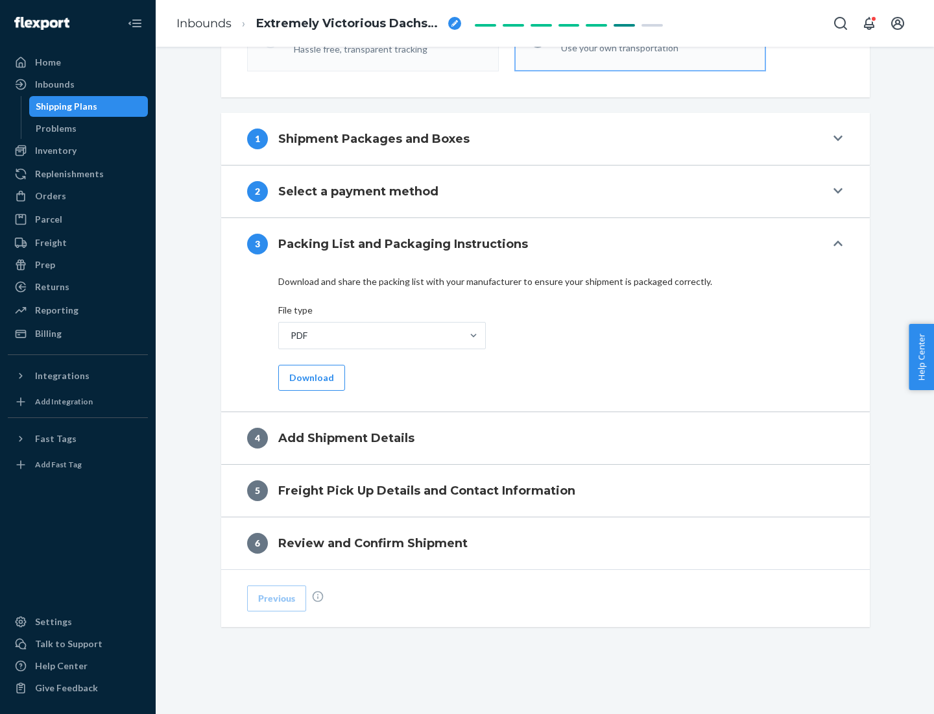
scroll to position [409, 0]
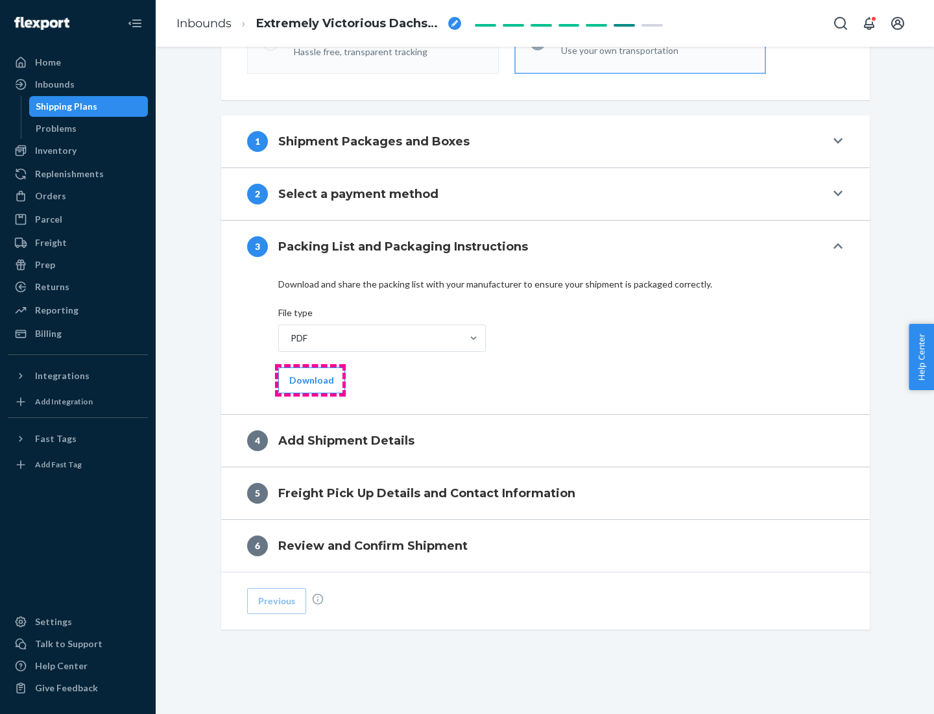
click at [310, 379] on button "Download" at bounding box center [311, 380] width 67 height 26
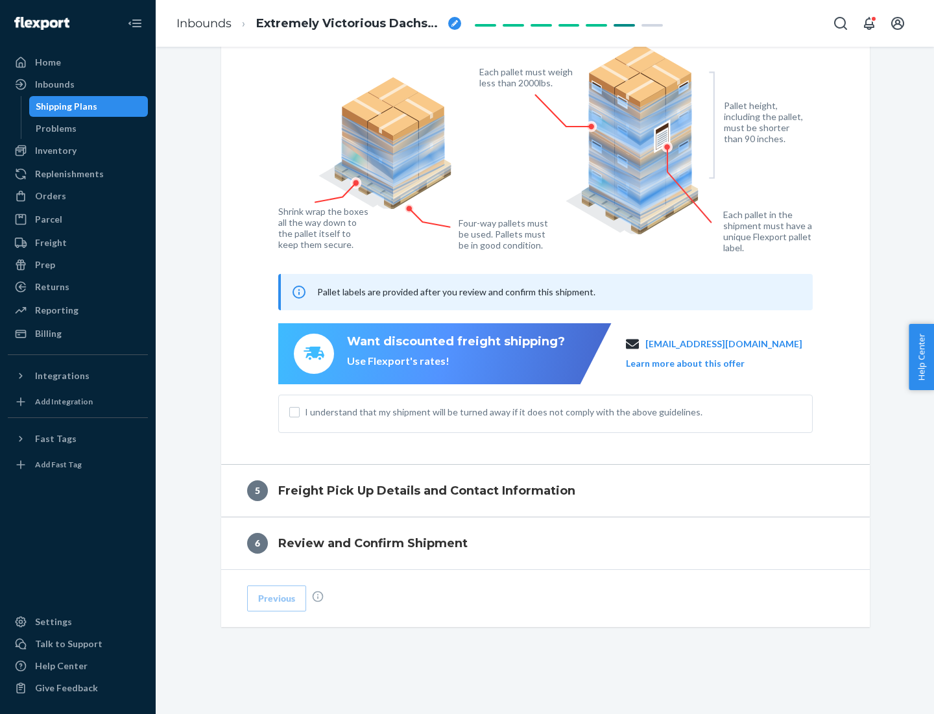
click at [546, 411] on span "I understand that my shipment will be turned away if it does not comply with th…" at bounding box center [553, 411] width 497 height 13
click at [300, 411] on input "I understand that my shipment will be turned away if it does not comply with th…" at bounding box center [294, 412] width 10 height 10
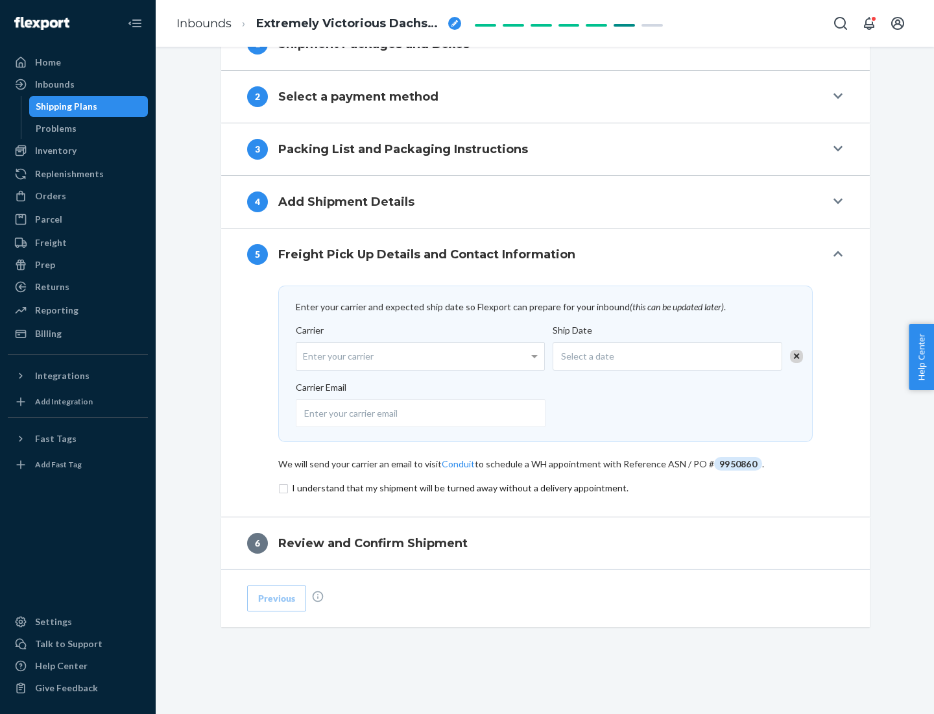
scroll to position [507, 0]
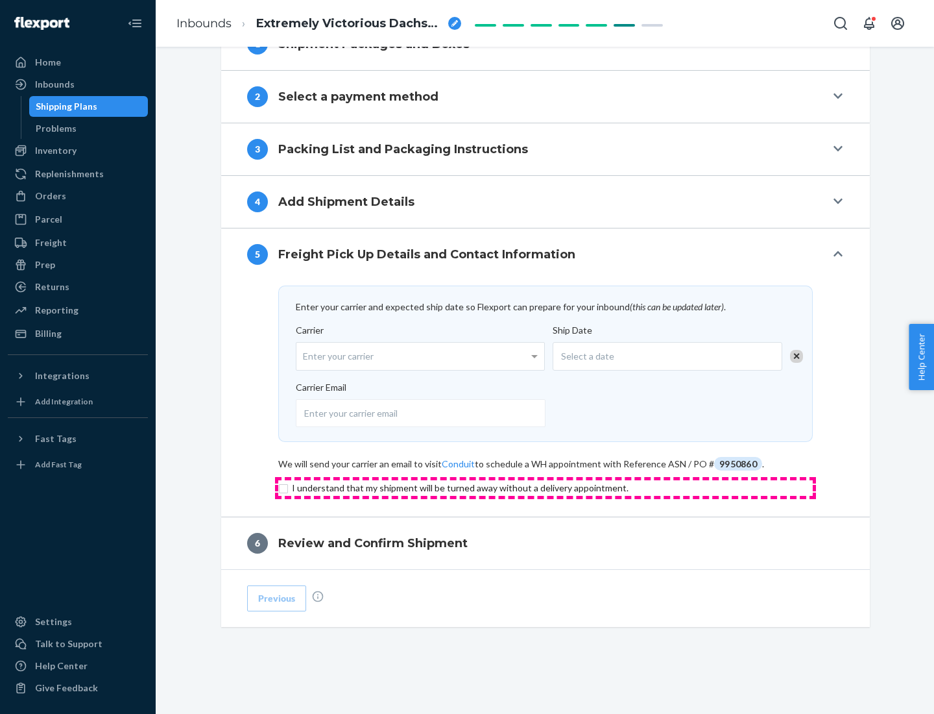
click at [546, 487] on input "checkbox" at bounding box center [545, 488] width 535 height 16
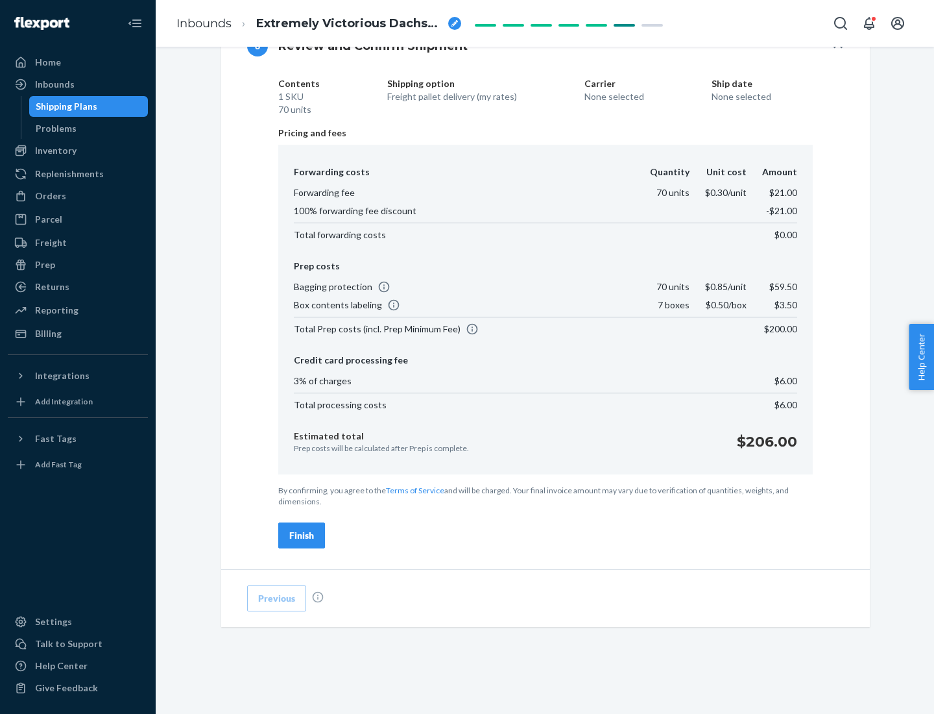
click at [302, 535] on div "Finish" at bounding box center [301, 535] width 25 height 13
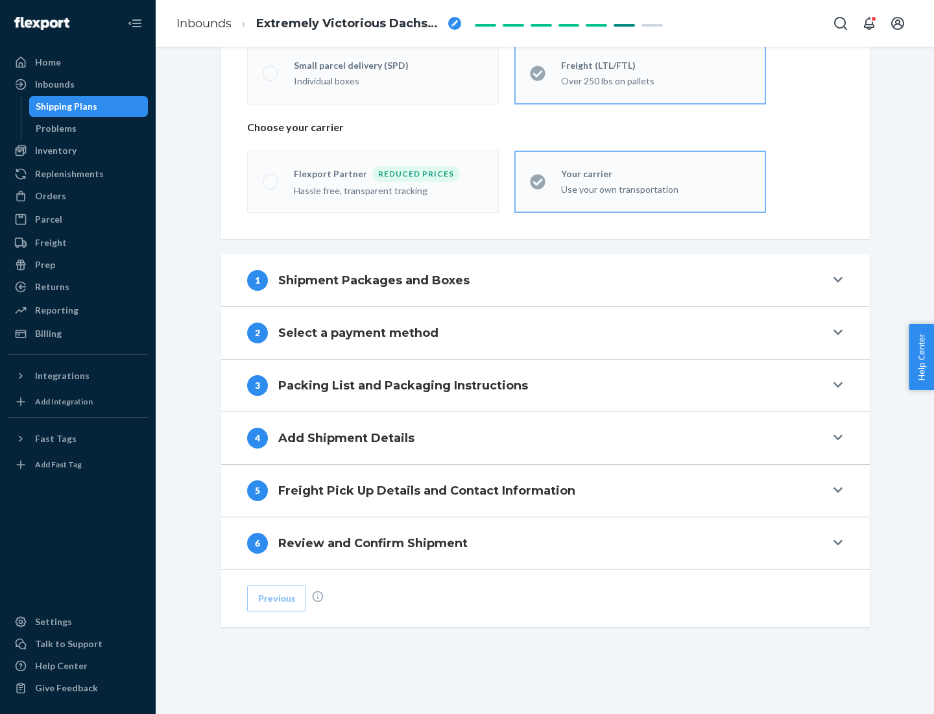
scroll to position [271, 0]
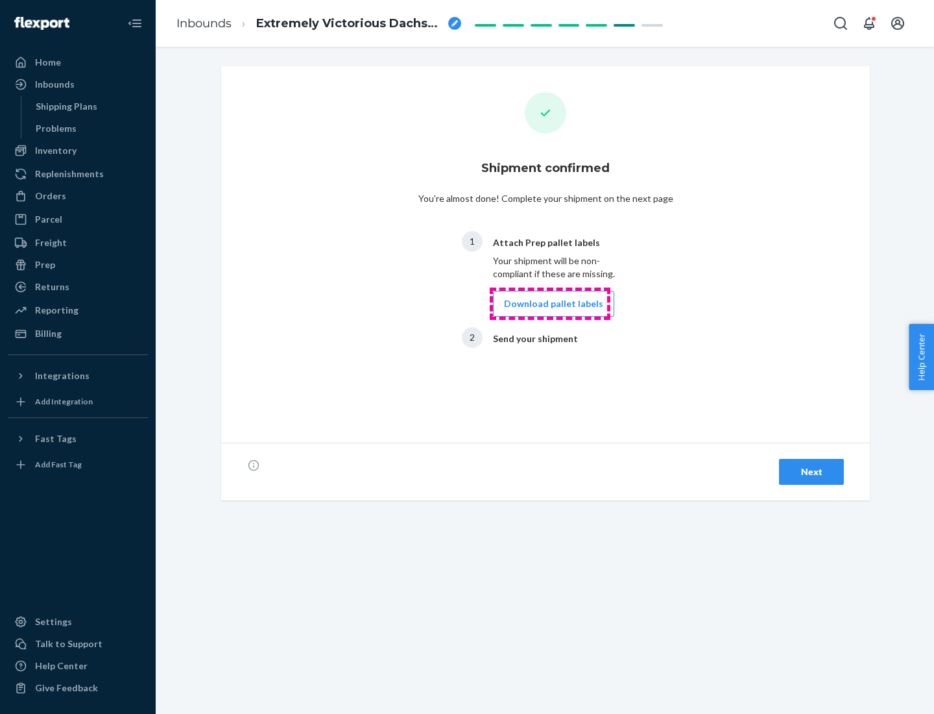
click at [550, 304] on button "Download pallet labels" at bounding box center [553, 304] width 121 height 26
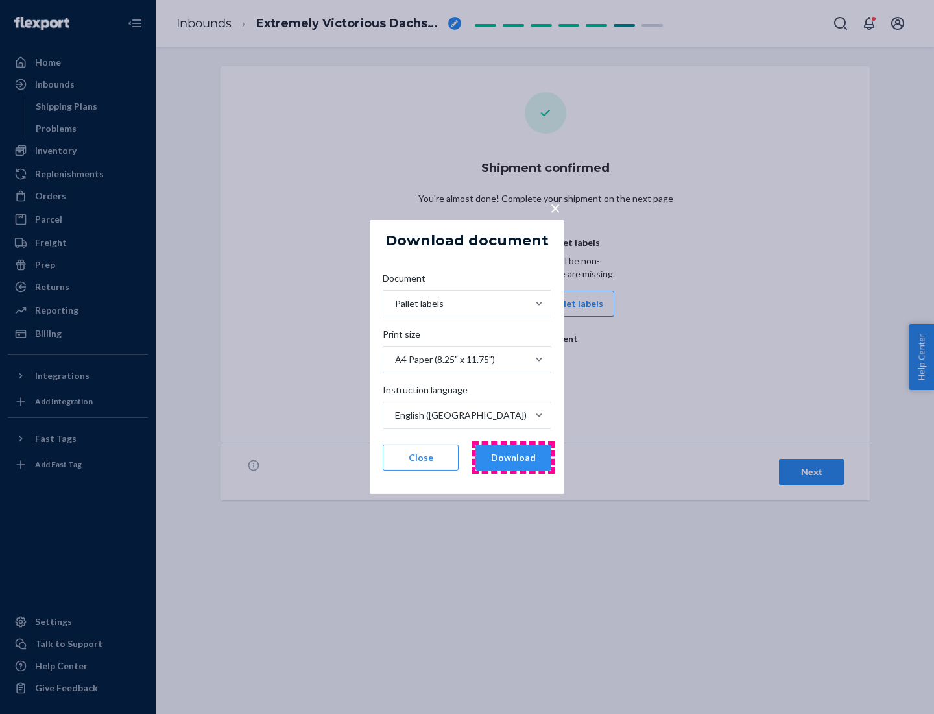
click at [513, 457] on button "Download" at bounding box center [513, 457] width 76 height 26
click at [555, 207] on span "×" at bounding box center [555, 208] width 10 height 22
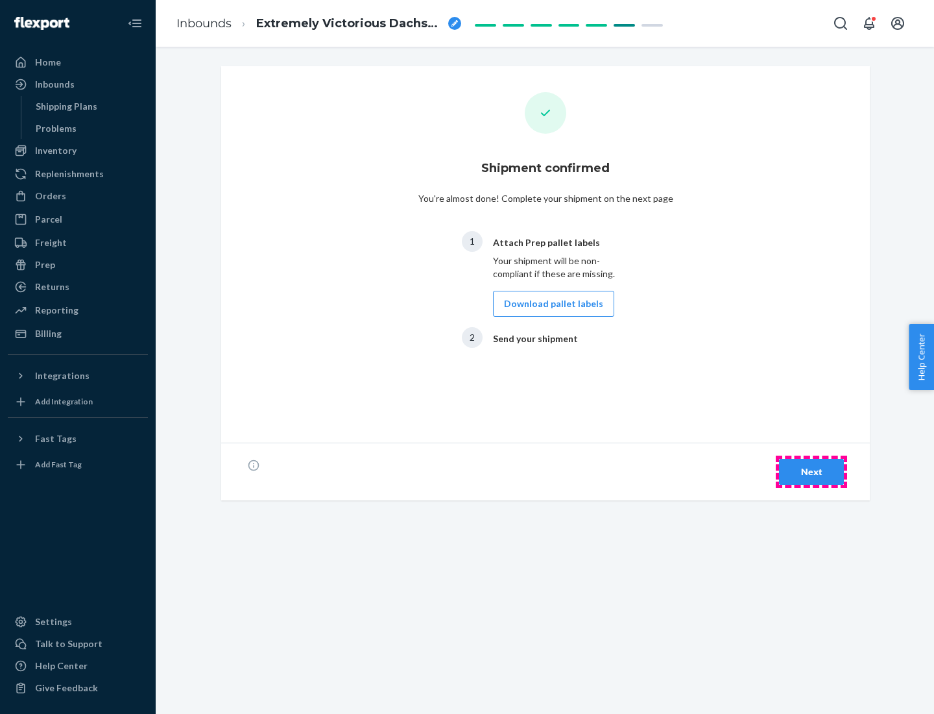
click at [812, 472] on div "Next" at bounding box center [811, 471] width 43 height 13
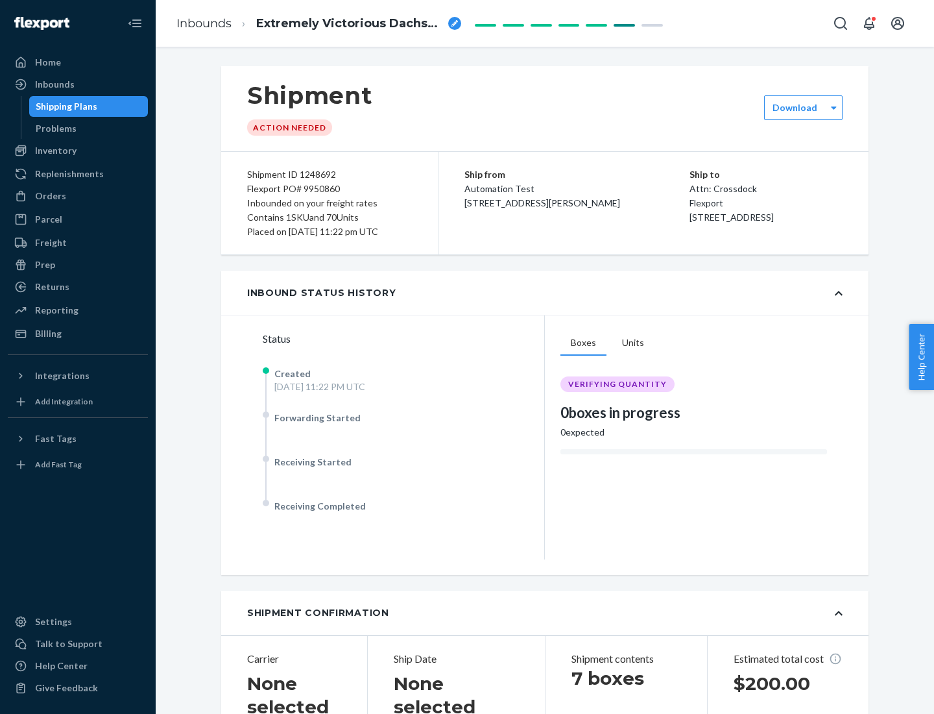
scroll to position [278, 0]
